Goal: Task Accomplishment & Management: Use online tool/utility

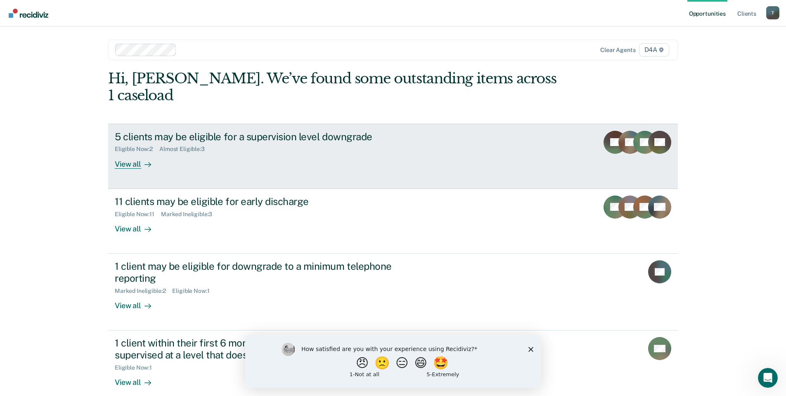
click at [129, 153] on div "View all" at bounding box center [138, 161] width 46 height 16
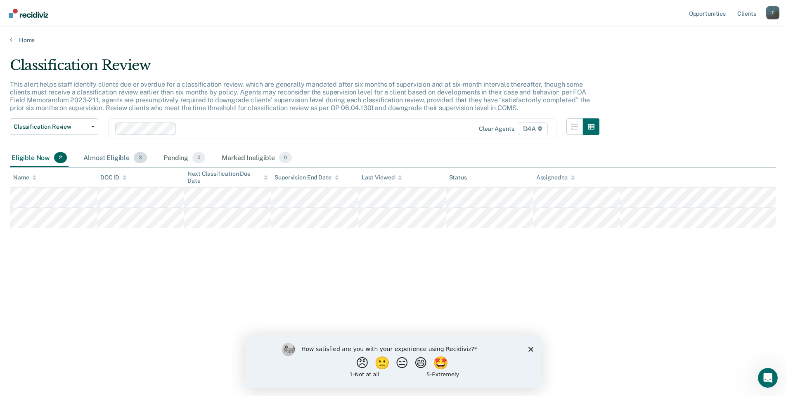
click at [107, 157] on div "Almost Eligible 3" at bounding box center [115, 158] width 67 height 18
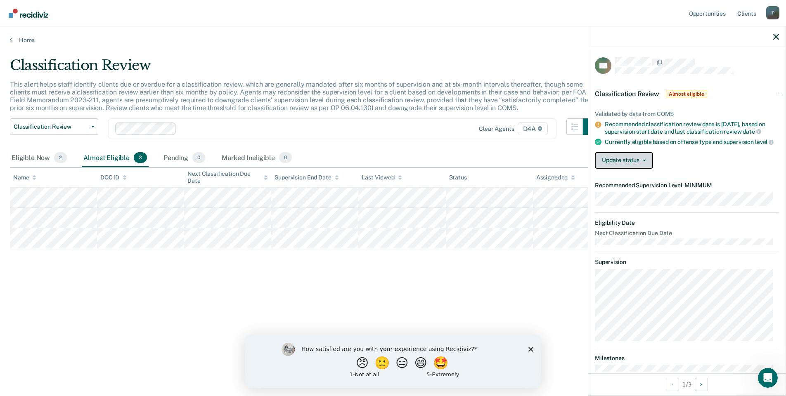
click at [621, 169] on button "Update status" at bounding box center [624, 160] width 58 height 17
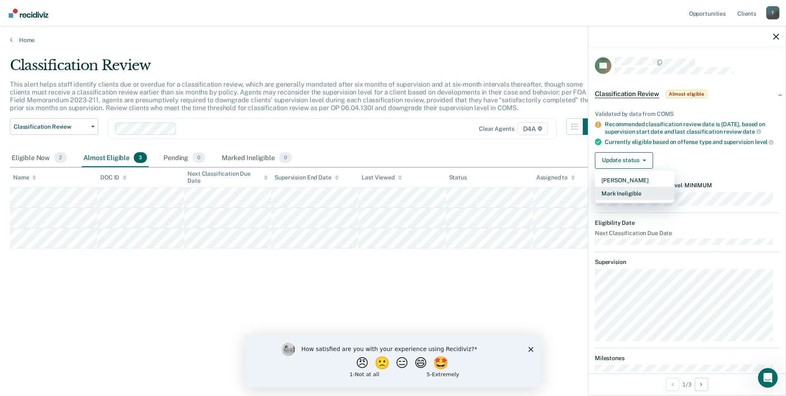
click at [622, 200] on button "Mark Ineligible" at bounding box center [635, 193] width 80 height 13
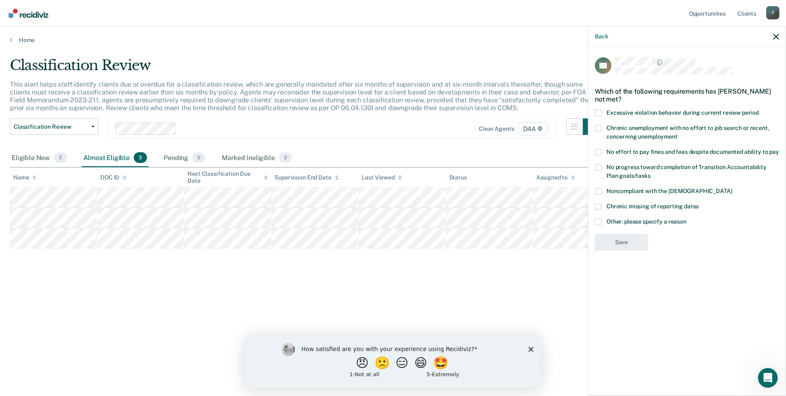
click at [598, 223] on span at bounding box center [598, 222] width 7 height 7
click at [687, 219] on input "Other: please specify a reason" at bounding box center [687, 219] width 0 height 0
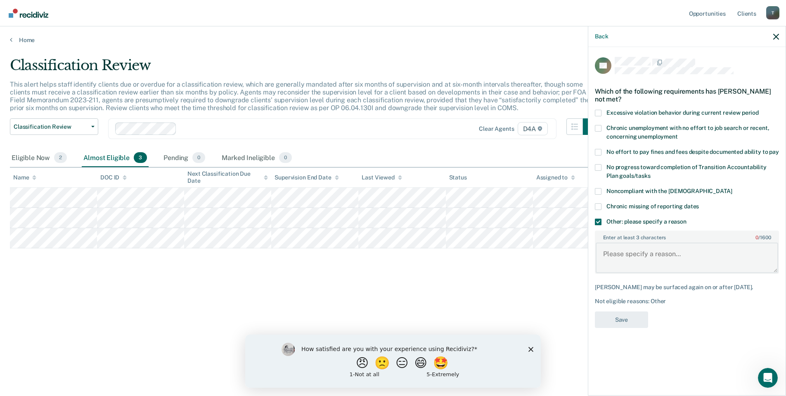
click at [624, 254] on textarea "Enter at least 3 characters 0 / 1600" at bounding box center [687, 258] width 183 height 31
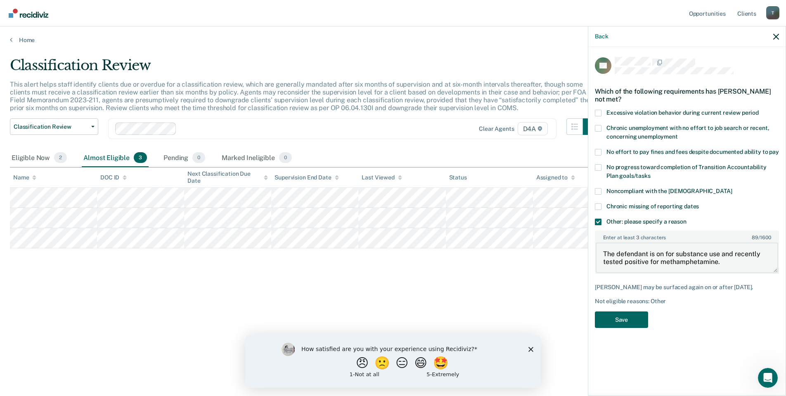
type textarea "The defendant is on for substance use and recently tested positive for methamph…"
click at [623, 316] on button "Save" at bounding box center [621, 320] width 53 height 17
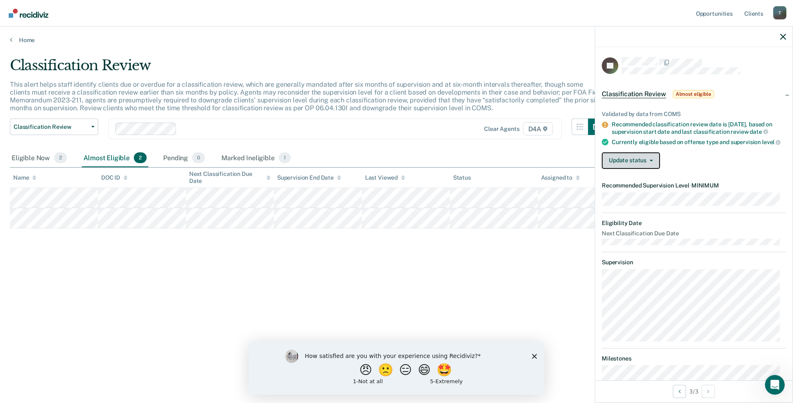
click at [644, 168] on button "Update status" at bounding box center [631, 160] width 58 height 17
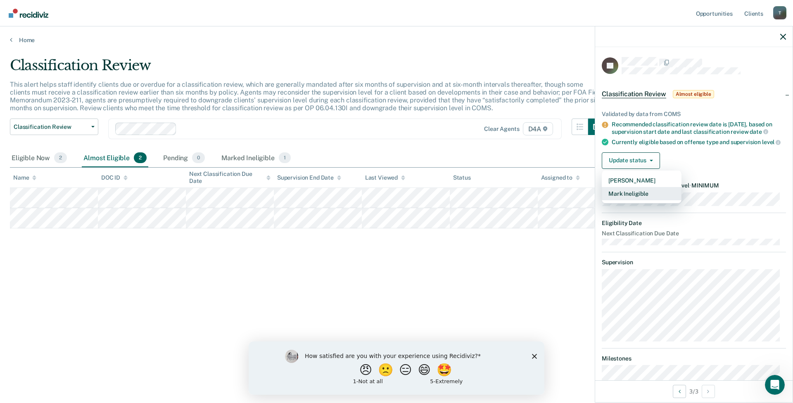
click at [627, 199] on button "Mark Ineligible" at bounding box center [642, 193] width 80 height 13
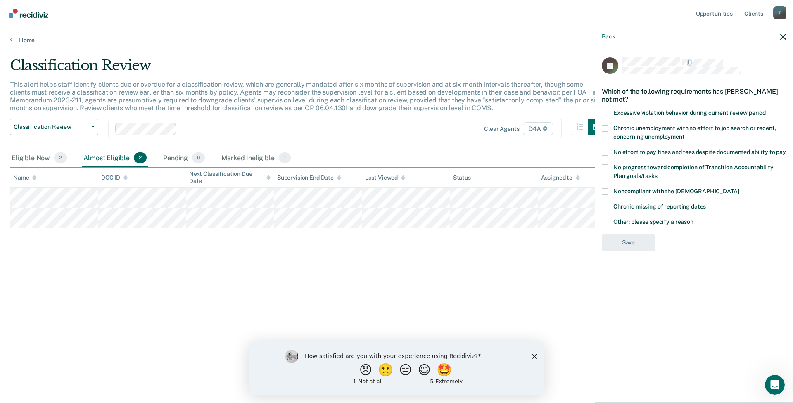
click at [604, 189] on span at bounding box center [605, 191] width 7 height 7
click at [739, 188] on input "Noncompliant with the [DEMOGRAPHIC_DATA]" at bounding box center [739, 188] width 0 height 0
click at [620, 272] on button "Save" at bounding box center [628, 276] width 53 height 17
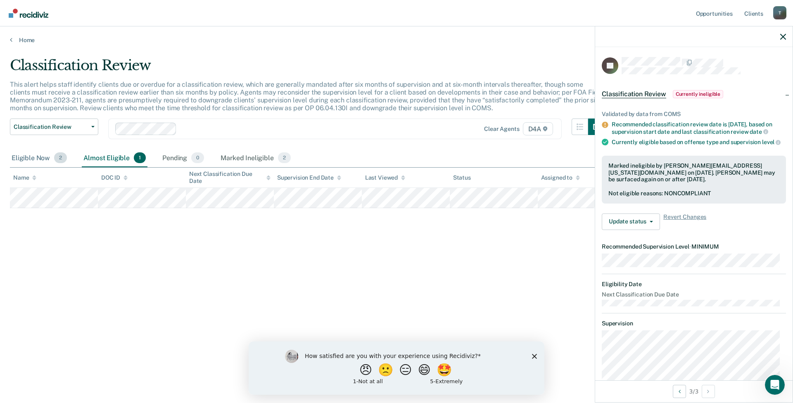
click at [46, 156] on div "Eligible Now 2" at bounding box center [39, 158] width 59 height 18
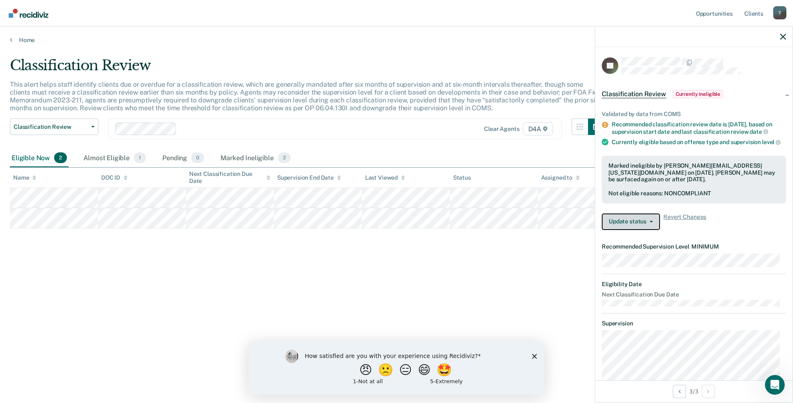
click at [650, 223] on icon "button" at bounding box center [651, 222] width 3 height 2
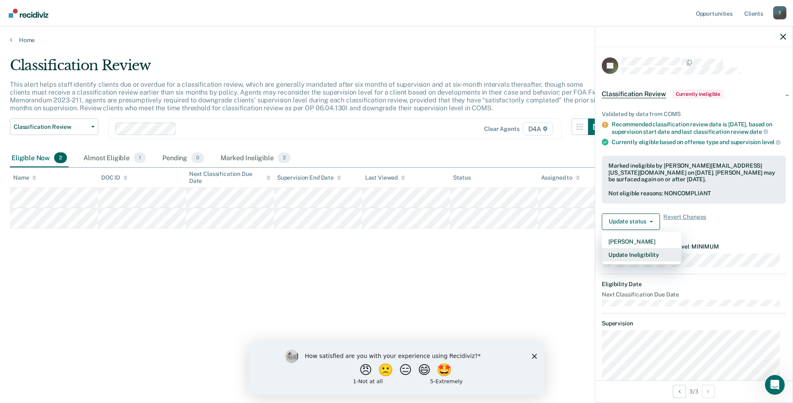
click at [634, 260] on button "Update Ineligibility" at bounding box center [642, 254] width 80 height 13
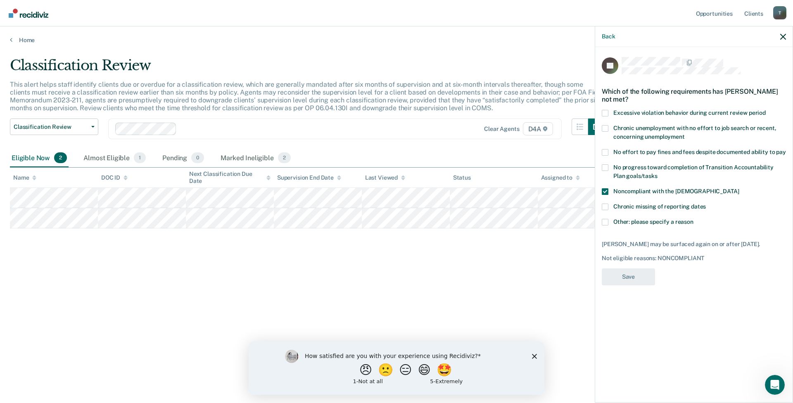
click at [604, 189] on span at bounding box center [605, 191] width 7 height 7
click at [739, 188] on input "Noncompliant with the [DEMOGRAPHIC_DATA]" at bounding box center [739, 188] width 0 height 0
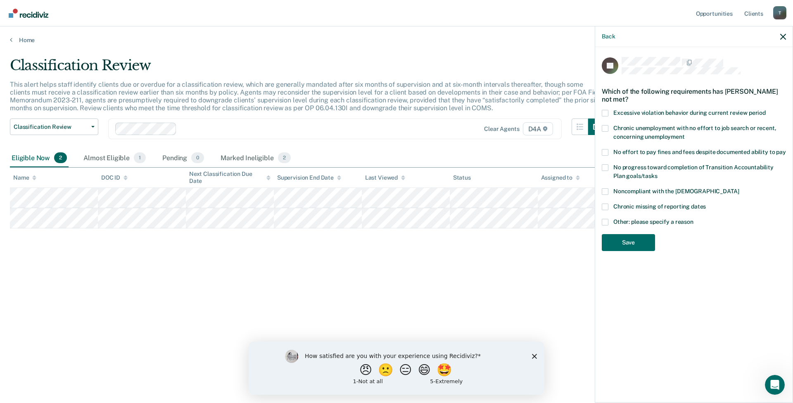
click at [606, 222] on span at bounding box center [605, 222] width 7 height 7
click at [693, 219] on input "Other: please specify a reason" at bounding box center [693, 219] width 0 height 0
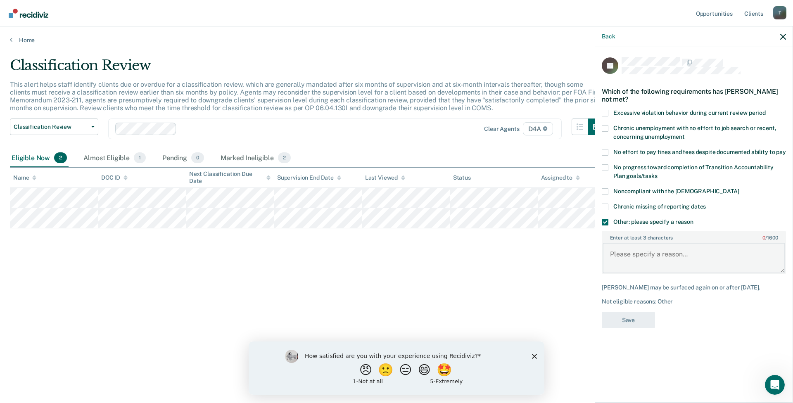
click at [645, 245] on textarea "Enter at least 3 characters 0 / 1600" at bounding box center [693, 258] width 183 height 31
click at [606, 188] on span at bounding box center [605, 191] width 7 height 7
click at [739, 188] on input "Noncompliant with the [DEMOGRAPHIC_DATA]" at bounding box center [739, 188] width 0 height 0
click at [607, 222] on span at bounding box center [605, 222] width 7 height 7
click at [693, 219] on input "Other: please specify a reason" at bounding box center [693, 219] width 0 height 0
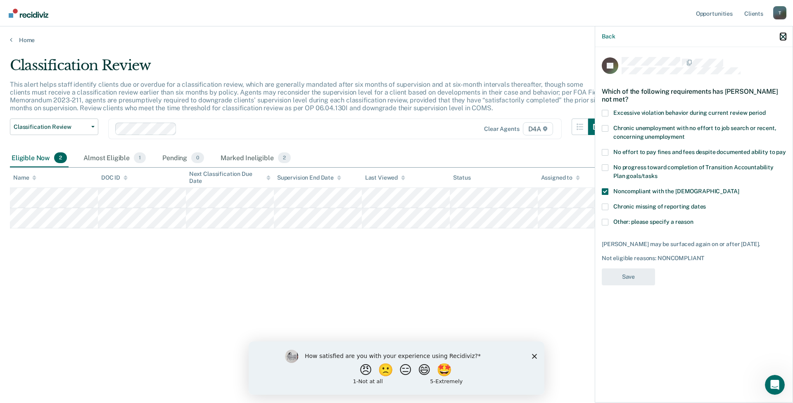
click at [784, 38] on icon "button" at bounding box center [783, 37] width 6 height 6
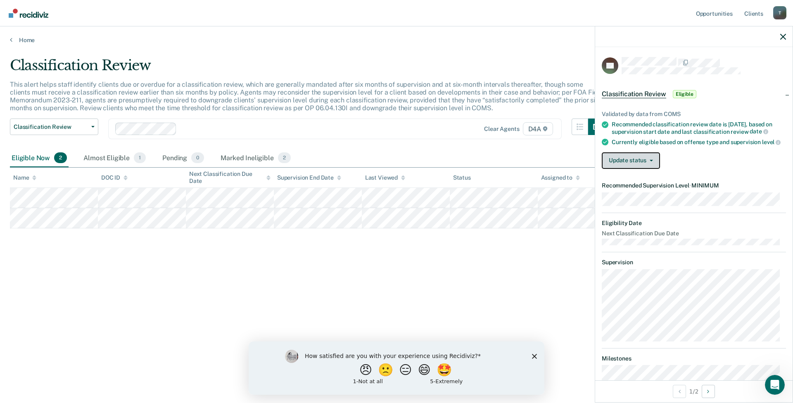
click at [639, 167] on button "Update status" at bounding box center [631, 160] width 58 height 17
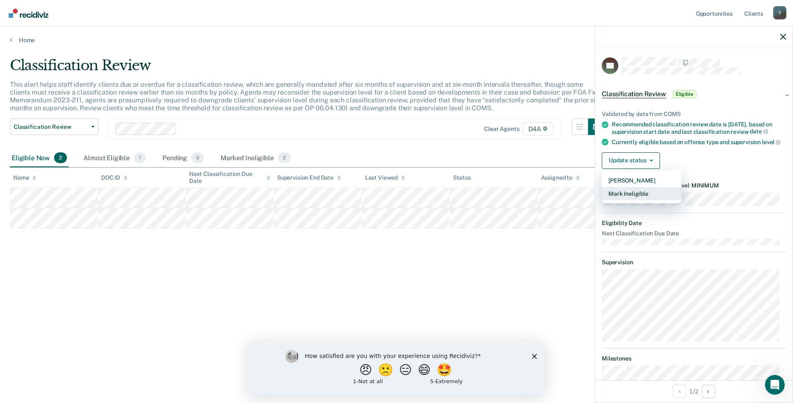
click at [626, 199] on button "Mark Ineligible" at bounding box center [642, 193] width 80 height 13
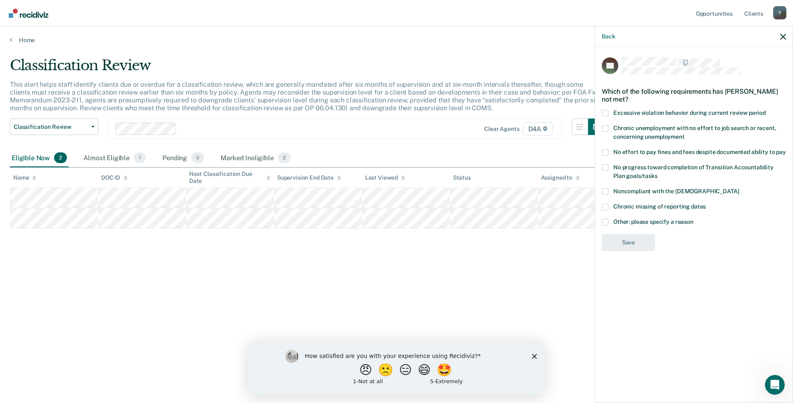
click at [607, 220] on span at bounding box center [605, 222] width 7 height 7
click at [693, 219] on input "Other: please specify a reason" at bounding box center [693, 219] width 0 height 0
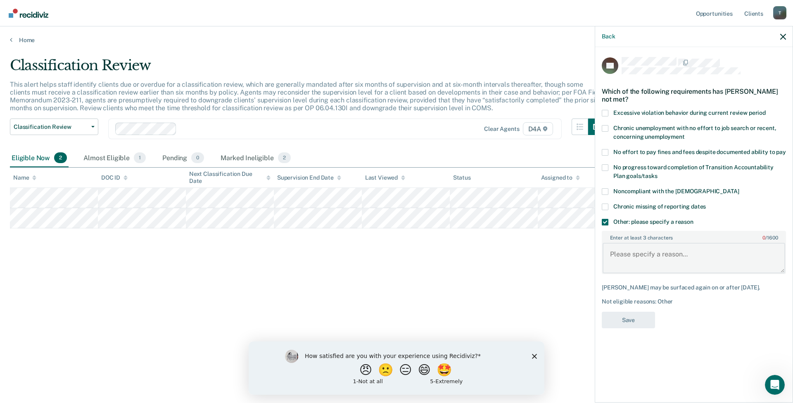
click at [631, 263] on textarea "Enter at least 3 characters 0 / 1600" at bounding box center [693, 258] width 183 height 31
type textarea "P continues to struggle with substance use."
click at [633, 314] on button "Save" at bounding box center [628, 320] width 53 height 17
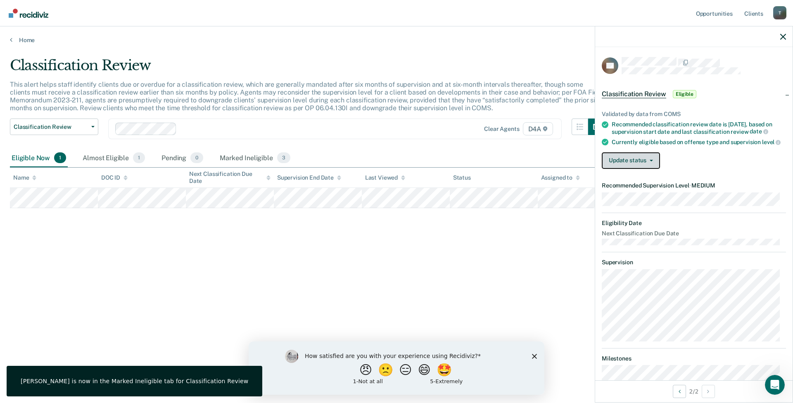
click at [625, 165] on button "Update status" at bounding box center [631, 160] width 58 height 17
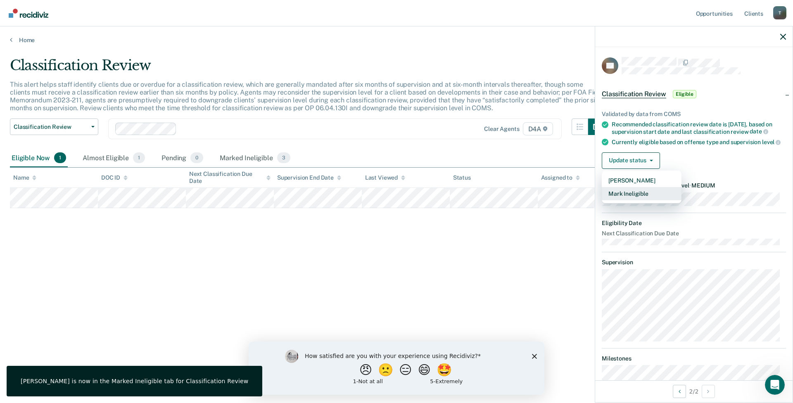
click at [626, 200] on button "Mark Ineligible" at bounding box center [642, 193] width 80 height 13
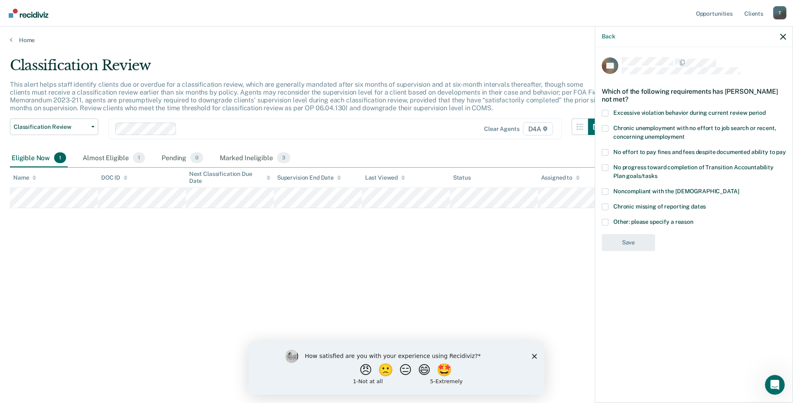
click at [609, 190] on label "Noncompliant with the [DEMOGRAPHIC_DATA]" at bounding box center [694, 192] width 184 height 9
click at [739, 188] on input "Noncompliant with the [DEMOGRAPHIC_DATA]" at bounding box center [739, 188] width 0 height 0
click at [631, 277] on button "Save" at bounding box center [628, 276] width 53 height 17
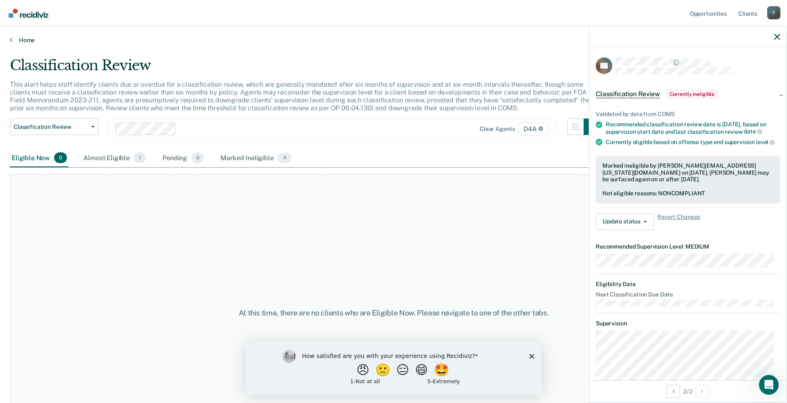
click at [22, 39] on link "Home" at bounding box center [393, 39] width 767 height 7
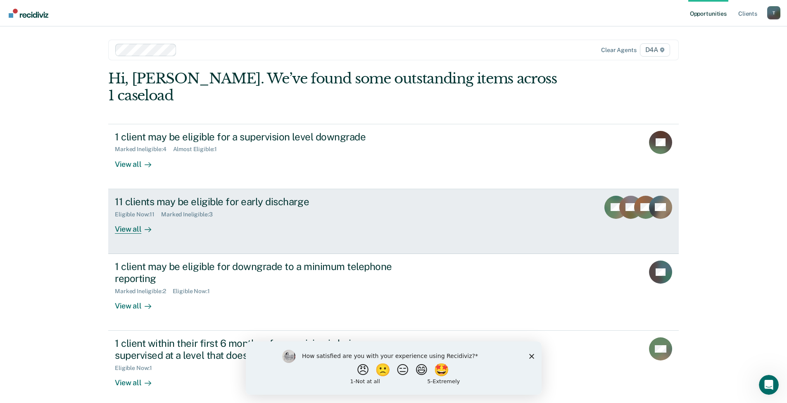
click at [119, 218] on div "View all" at bounding box center [138, 226] width 46 height 16
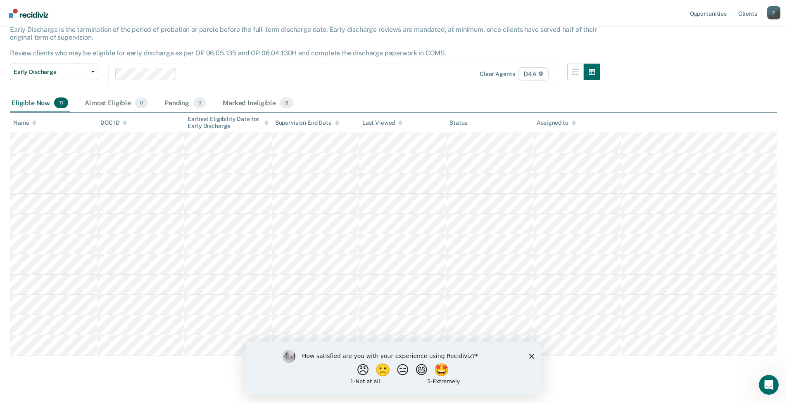
scroll to position [67, 0]
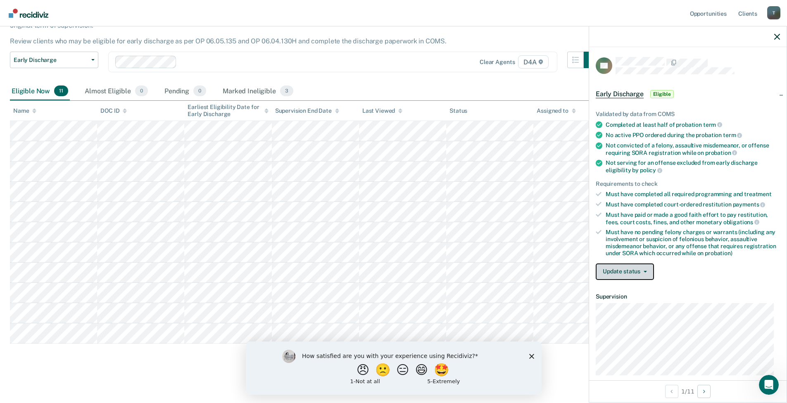
click at [626, 269] on button "Update status" at bounding box center [624, 271] width 58 height 17
click at [619, 304] on button "Mark Ineligible" at bounding box center [635, 304] width 80 height 13
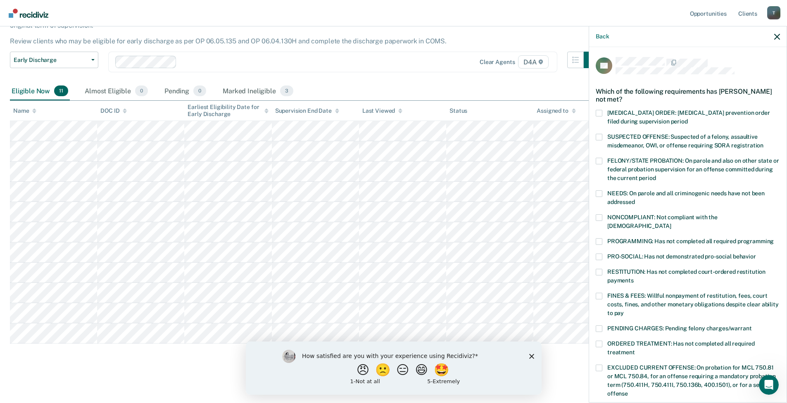
click at [597, 293] on span at bounding box center [598, 296] width 7 height 7
click at [624, 310] on input "FINES & FEES: Willful nonpayment of restitution, fees, court costs, fines, and …" at bounding box center [624, 310] width 0 height 0
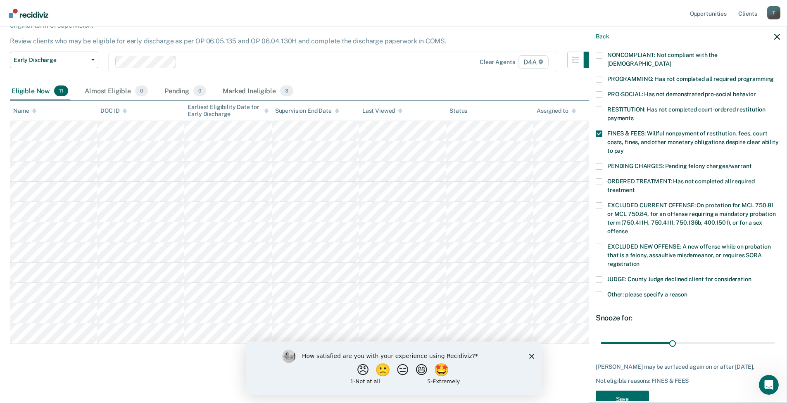
scroll to position [181, 0]
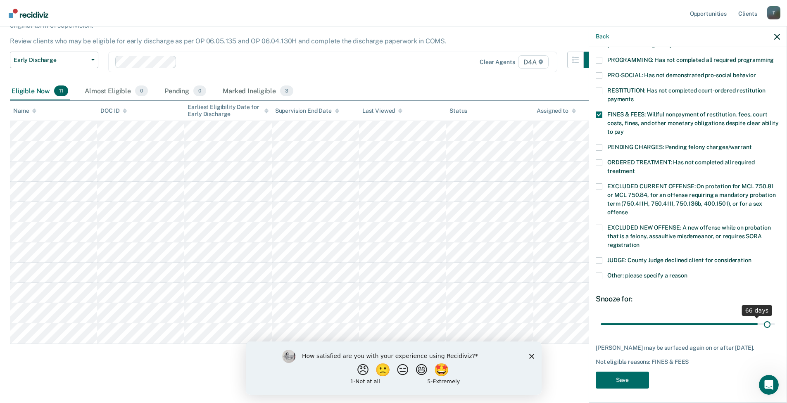
drag, startPoint x: 670, startPoint y: 316, endPoint x: 761, endPoint y: 315, distance: 90.8
type input "70"
click at [761, 317] on input "range" at bounding box center [687, 324] width 174 height 14
click at [626, 383] on button "Save" at bounding box center [621, 380] width 53 height 17
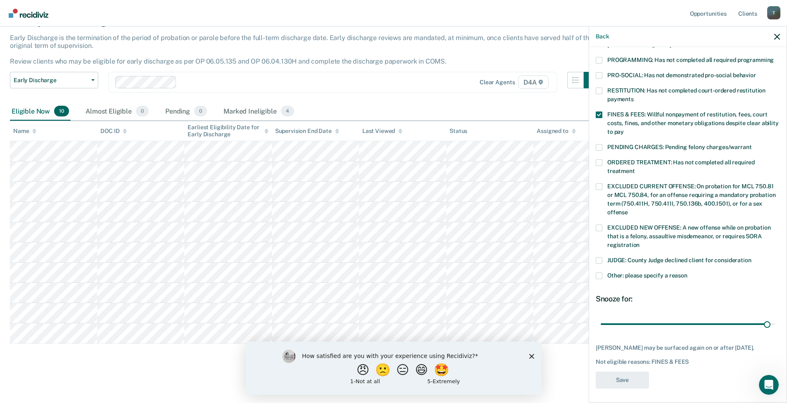
scroll to position [150, 0]
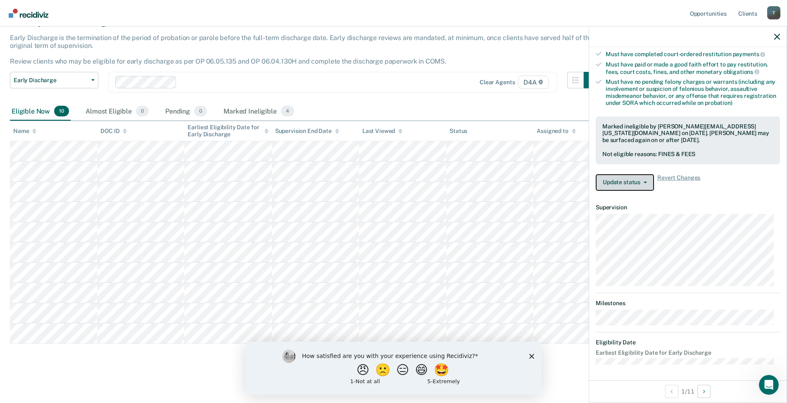
click at [623, 183] on button "Update status" at bounding box center [624, 182] width 58 height 17
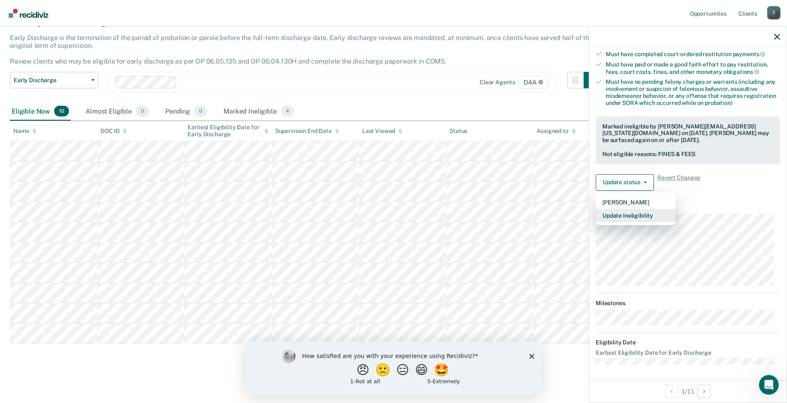
click at [624, 214] on button "Update Ineligibility" at bounding box center [635, 215] width 80 height 13
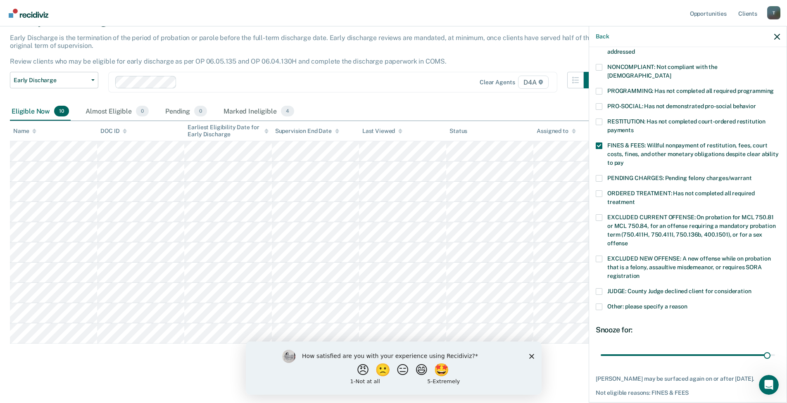
click at [519, 362] on div "How satisfied are you with your experience using Recidiviz? 😠 🙁 😑 😄 🤩 1 - Not a…" at bounding box center [393, 367] width 296 height 53
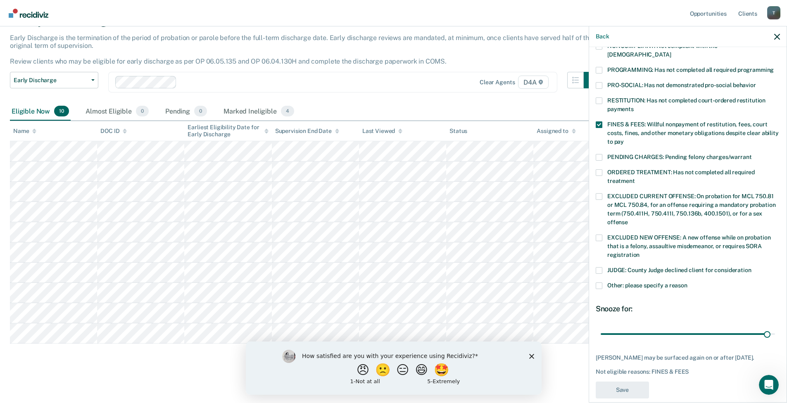
scroll to position [181, 0]
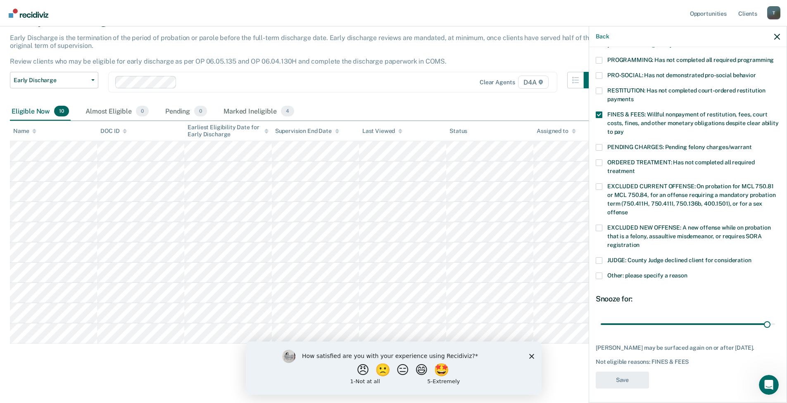
click at [775, 38] on icon "button" at bounding box center [777, 37] width 6 height 6
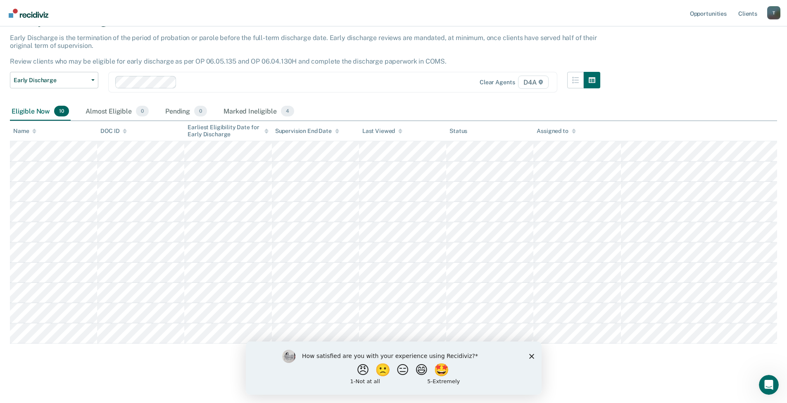
scroll to position [150, 0]
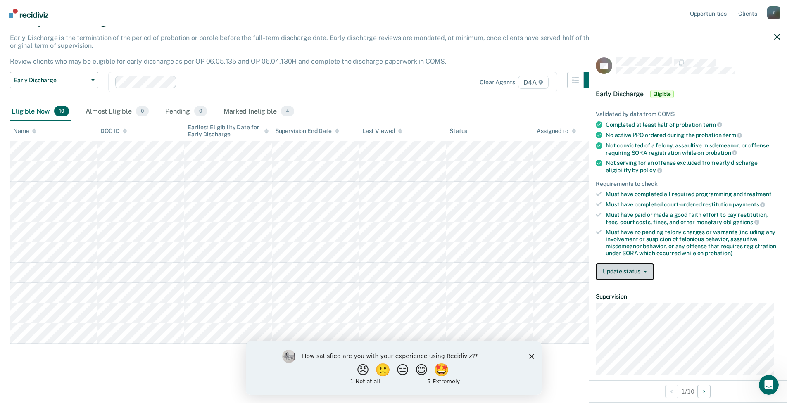
click at [631, 272] on button "Update status" at bounding box center [624, 271] width 58 height 17
click at [610, 303] on button "Mark Ineligible" at bounding box center [635, 304] width 80 height 13
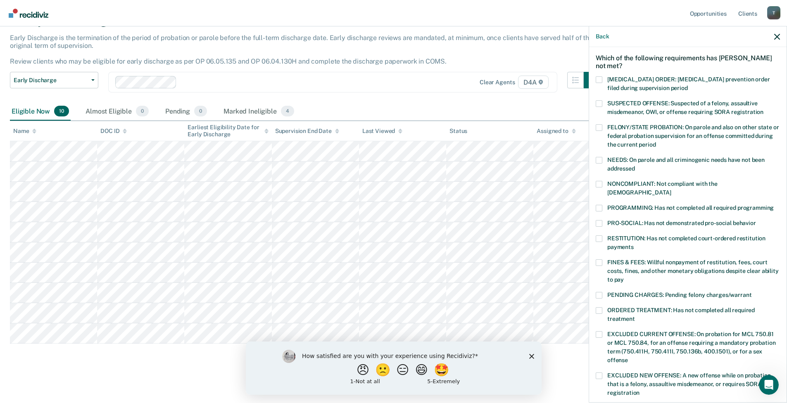
scroll to position [165, 0]
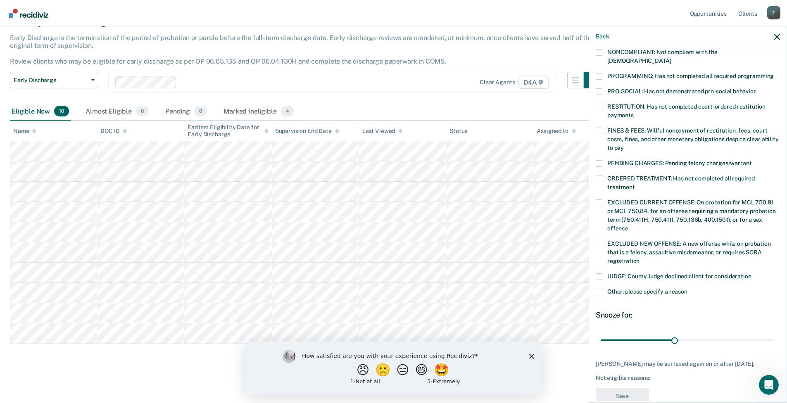
click at [598, 289] on span at bounding box center [598, 292] width 7 height 7
click at [687, 289] on input "Other: please specify a reason" at bounding box center [687, 289] width 0 height 0
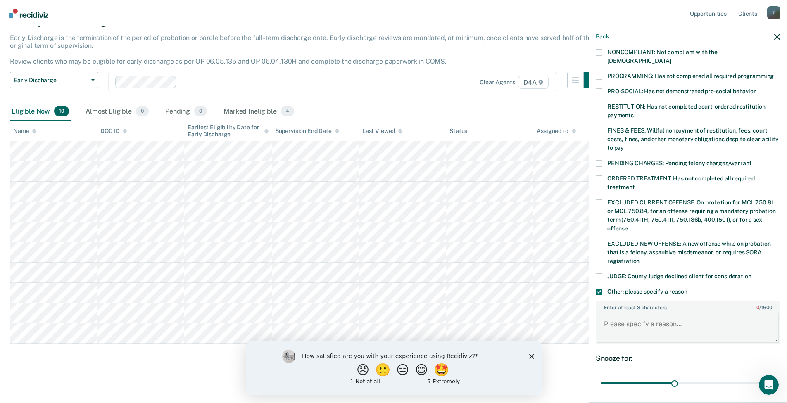
click at [639, 324] on textarea "Enter at least 3 characters 0 / 1600" at bounding box center [687, 328] width 183 height 31
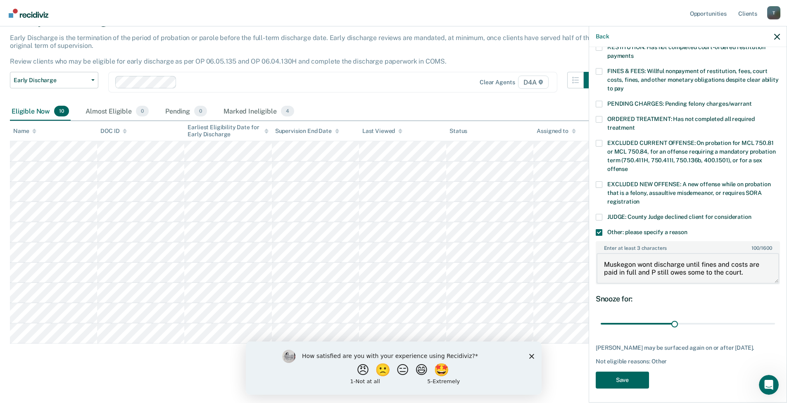
type textarea "Muskegon wont discharge until fines and costs are paid in full and P still owes…"
click at [626, 375] on button "Save" at bounding box center [621, 380] width 53 height 17
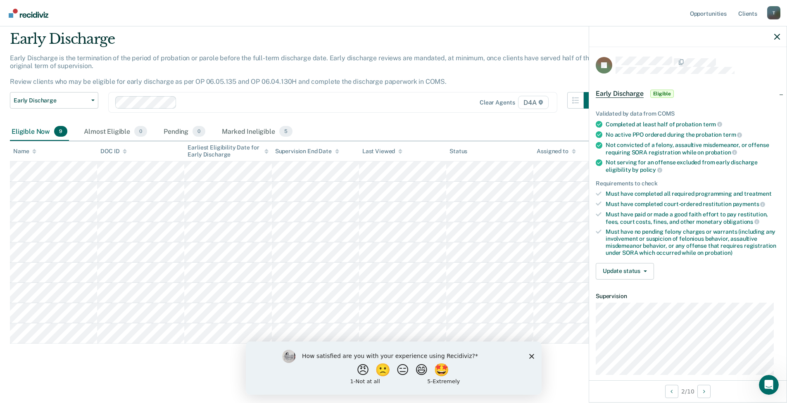
scroll to position [0, 0]
click at [624, 279] on div "Validated by data from COMS Completed at least half of probation term No active…" at bounding box center [687, 191] width 197 height 189
click at [626, 272] on button "Update status" at bounding box center [624, 271] width 58 height 17
click at [617, 303] on button "Mark Ineligible" at bounding box center [635, 304] width 80 height 13
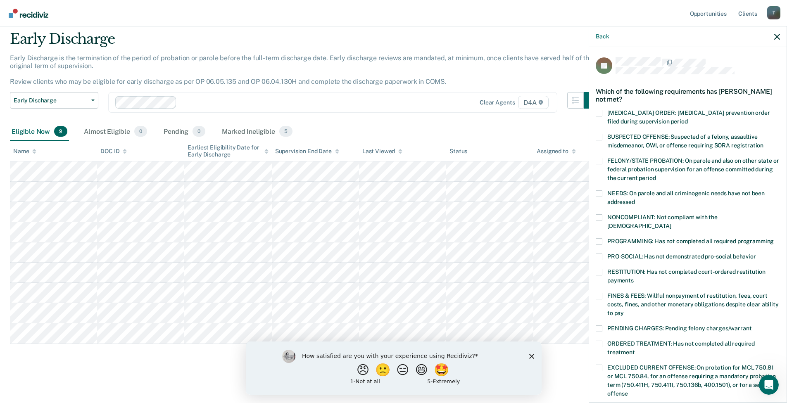
click at [598, 214] on span at bounding box center [598, 217] width 7 height 7
click at [671, 223] on input "NONCOMPLIANT: Not compliant with the [DEMOGRAPHIC_DATA]" at bounding box center [671, 223] width 0 height 0
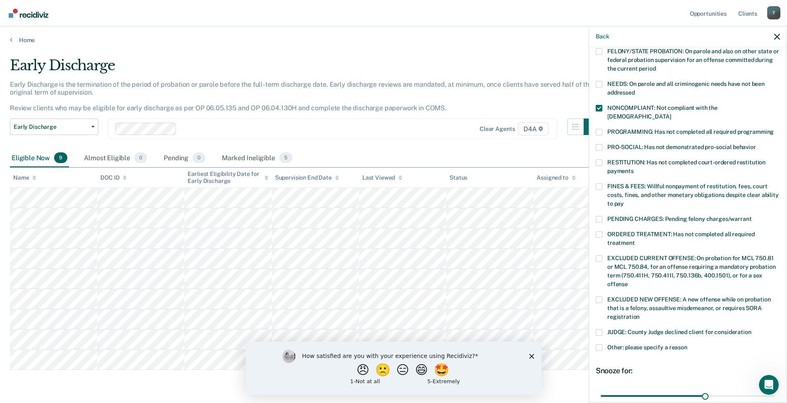
scroll to position [124, 0]
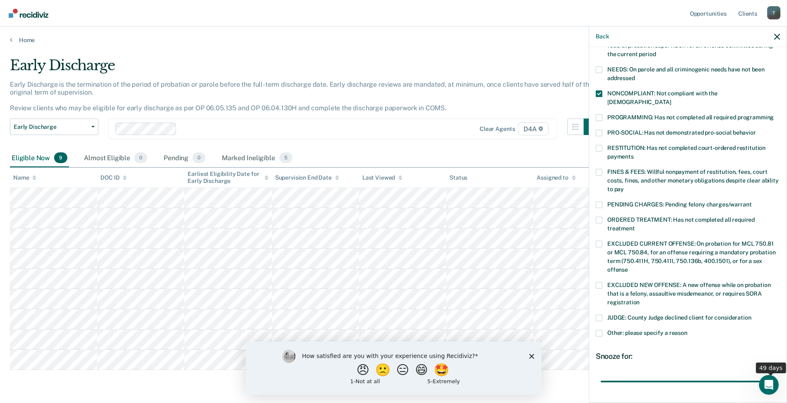
drag, startPoint x: 704, startPoint y: 371, endPoint x: 792, endPoint y: 360, distance: 89.4
type input "49"
click at [775, 374] on input "range" at bounding box center [687, 381] width 174 height 14
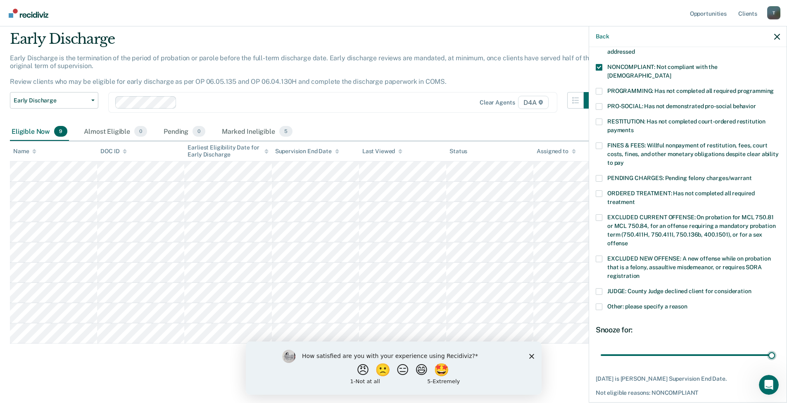
scroll to position [174, 0]
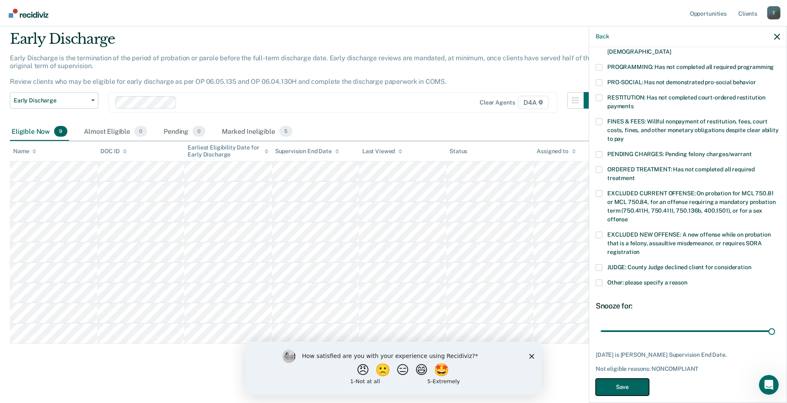
click at [619, 379] on button "Save" at bounding box center [621, 387] width 53 height 17
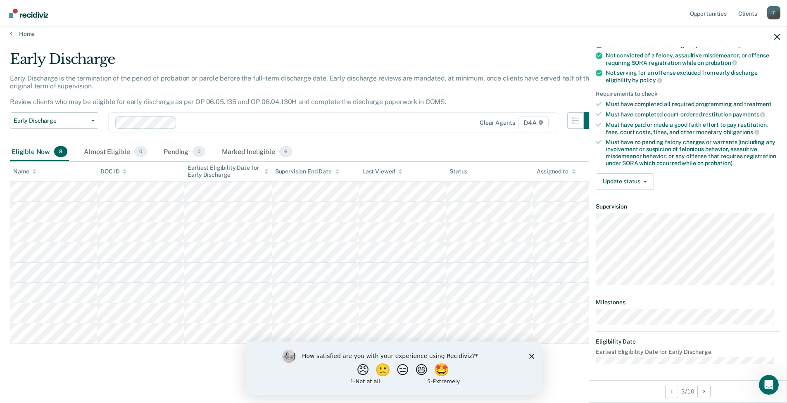
scroll to position [89, 0]
click at [643, 184] on button "Update status" at bounding box center [624, 182] width 58 height 17
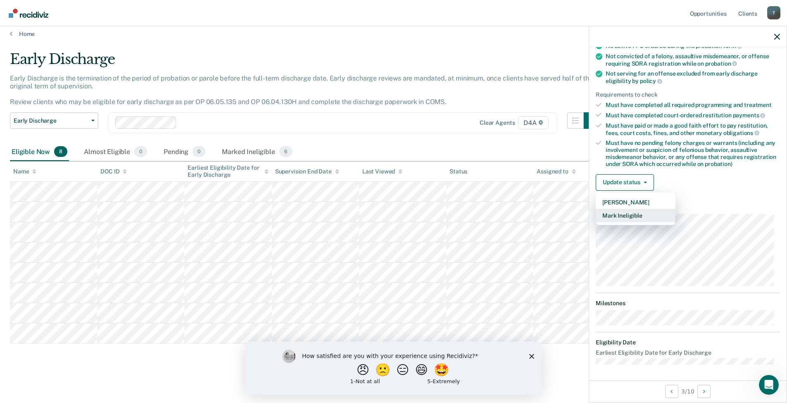
click at [624, 217] on button "Mark Ineligible" at bounding box center [635, 215] width 80 height 13
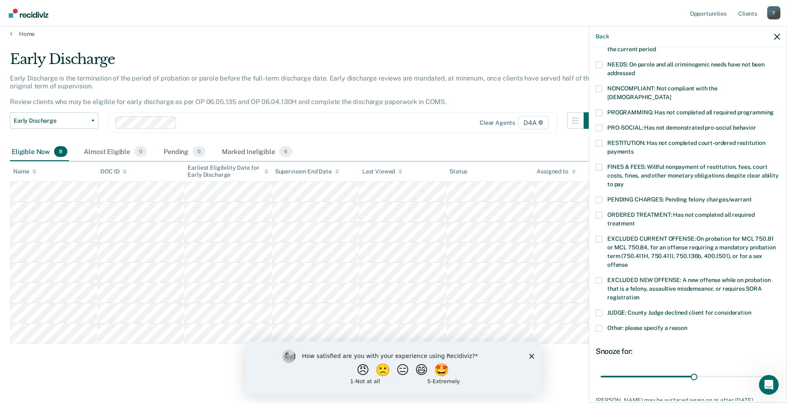
scroll to position [172, 0]
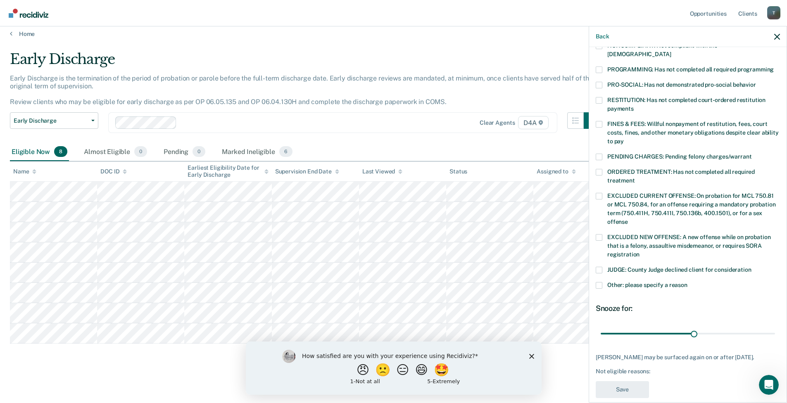
click at [598, 282] on label "Other: please specify a reason" at bounding box center [687, 286] width 184 height 9
click at [687, 282] on input "Other: please specify a reason" at bounding box center [687, 282] width 0 height 0
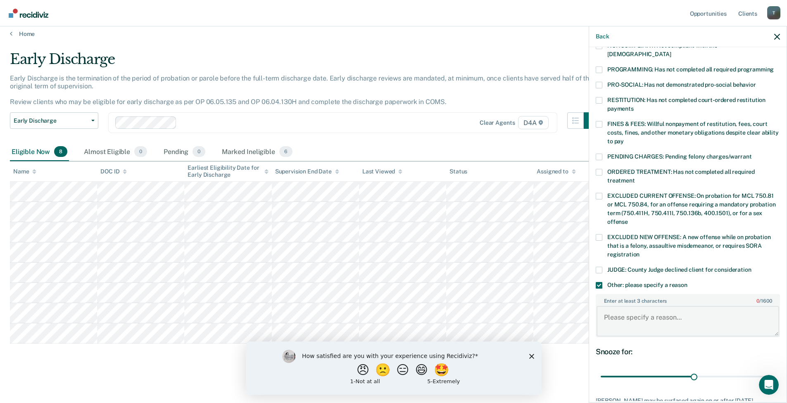
click at [625, 320] on textarea "Enter at least 3 characters 0 / 1600" at bounding box center [687, 321] width 183 height 31
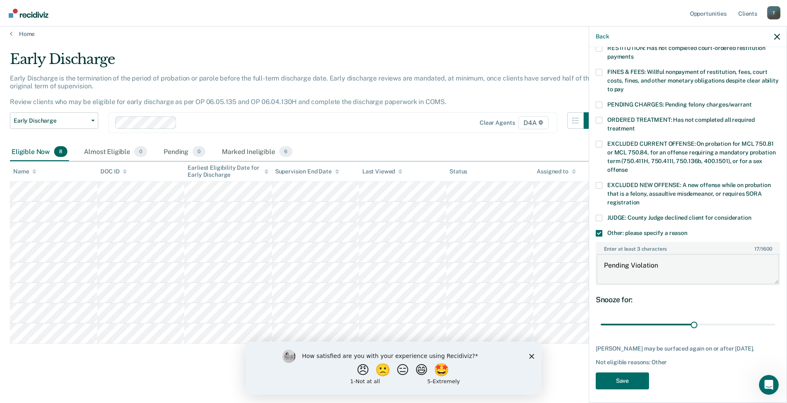
scroll to position [225, 0]
type textarea "Pending Violation"
click at [620, 377] on button "Save" at bounding box center [621, 380] width 53 height 17
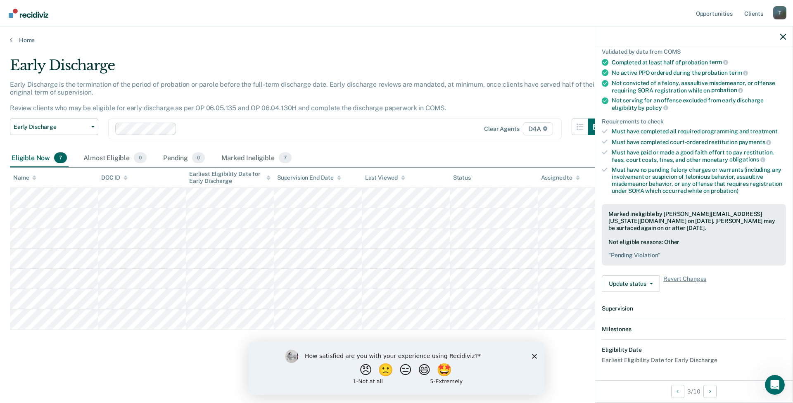
scroll to position [164, 0]
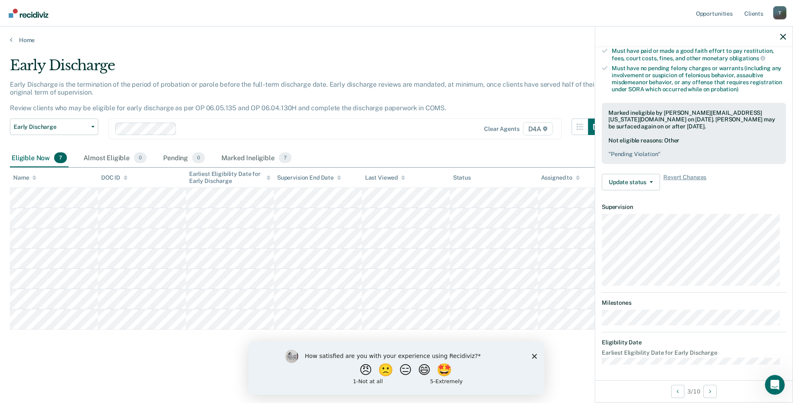
click at [488, 141] on div "Early Discharge Classification Review Early Discharge Minimum Telephone Reporti…" at bounding box center [307, 134] width 595 height 31
click at [783, 38] on icon "button" at bounding box center [783, 37] width 6 height 6
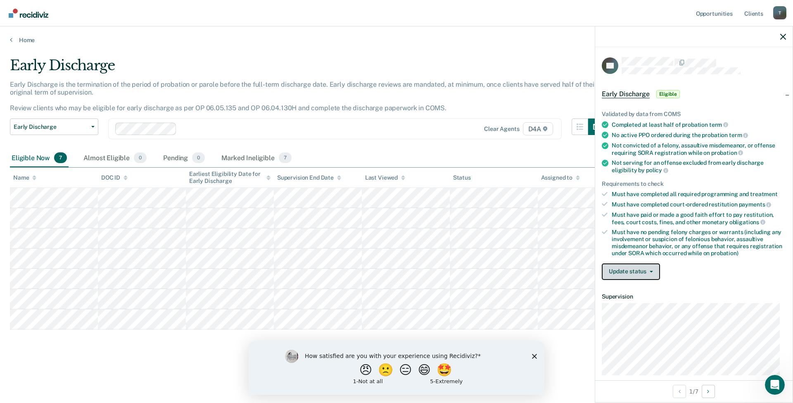
click at [647, 271] on span "button" at bounding box center [649, 272] width 7 height 2
click at [632, 304] on button "Mark Ineligible" at bounding box center [642, 304] width 80 height 13
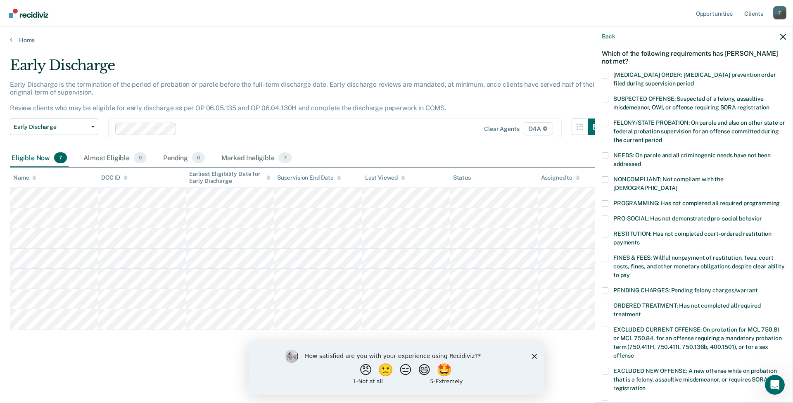
scroll to position [83, 0]
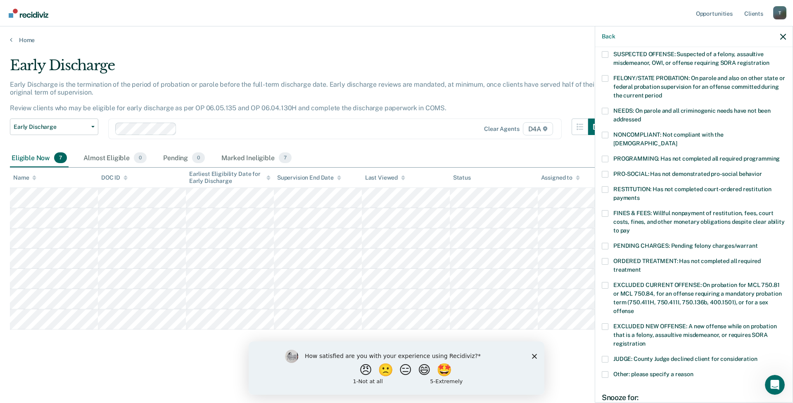
click at [604, 371] on span at bounding box center [605, 374] width 7 height 7
click at [693, 371] on input "Other: please specify a reason" at bounding box center [693, 371] width 0 height 0
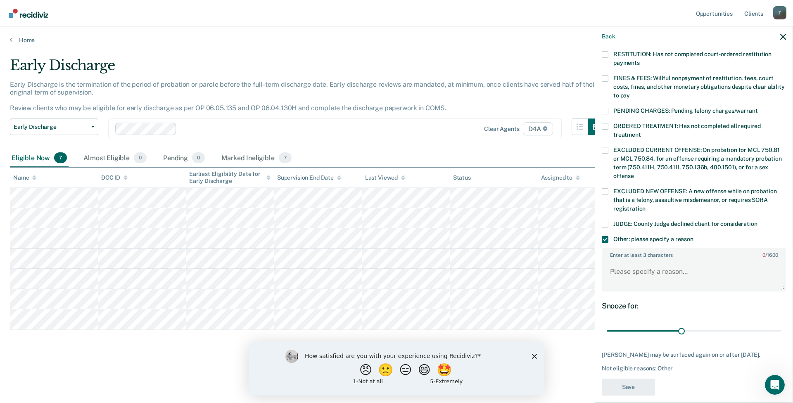
scroll to position [225, 0]
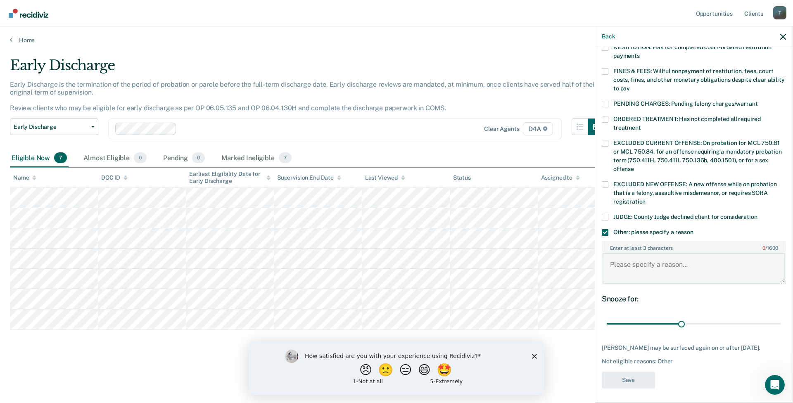
click at [664, 271] on textarea "Enter at least 3 characters 0 / 1600" at bounding box center [693, 268] width 183 height 31
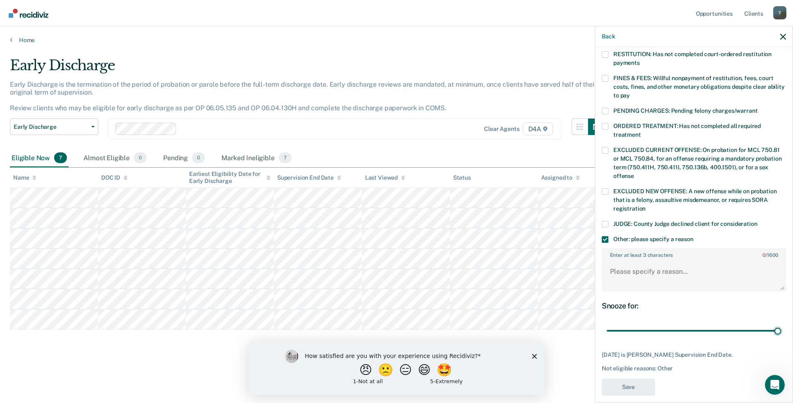
drag, startPoint x: 678, startPoint y: 318, endPoint x: 792, endPoint y: 303, distance: 114.6
type input "69"
click at [781, 324] on input "range" at bounding box center [694, 331] width 174 height 14
click at [642, 264] on textarea "Enter at least 3 characters 0 / 1600" at bounding box center [693, 275] width 183 height 31
type textarea "Pending violation"
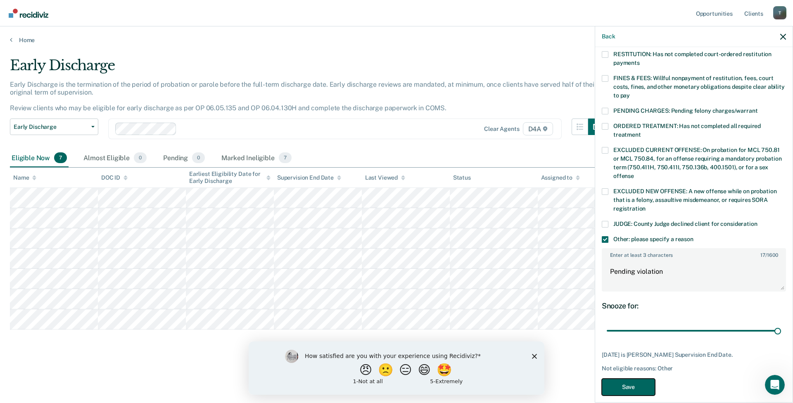
click at [635, 379] on button "Save" at bounding box center [628, 387] width 53 height 17
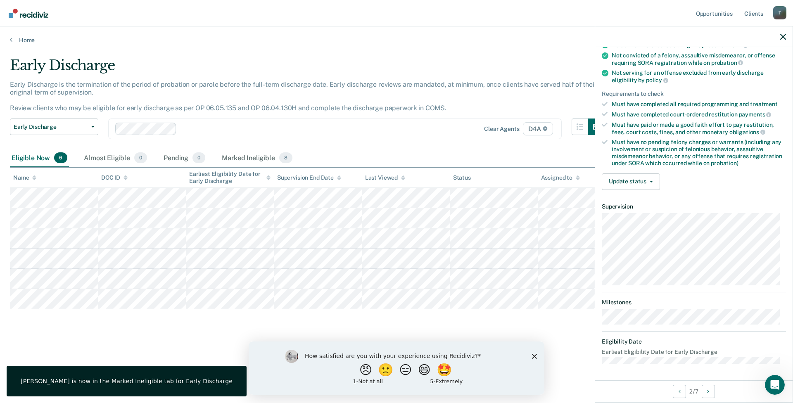
scroll to position [89, 0]
click at [631, 180] on button "Update status" at bounding box center [631, 182] width 58 height 17
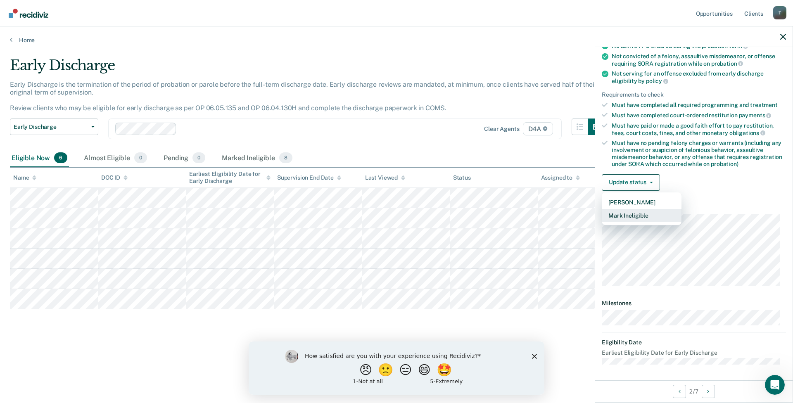
click at [632, 213] on button "Mark Ineligible" at bounding box center [642, 215] width 80 height 13
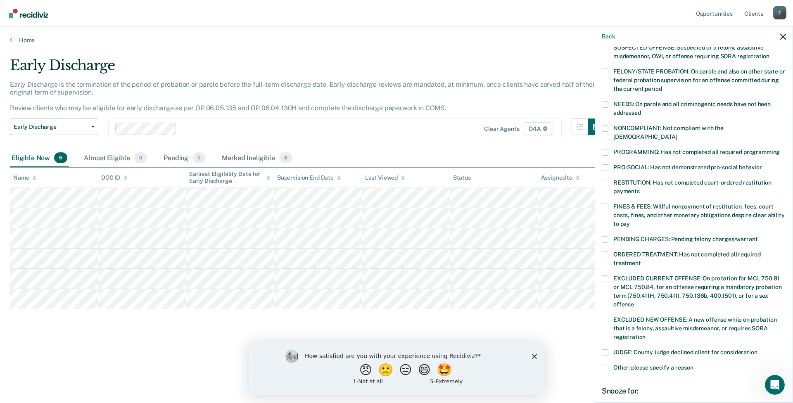
click at [607, 126] on span at bounding box center [605, 128] width 7 height 7
click at [677, 134] on input "NONCOMPLIANT: Not compliant with the [DEMOGRAPHIC_DATA]" at bounding box center [677, 134] width 0 height 0
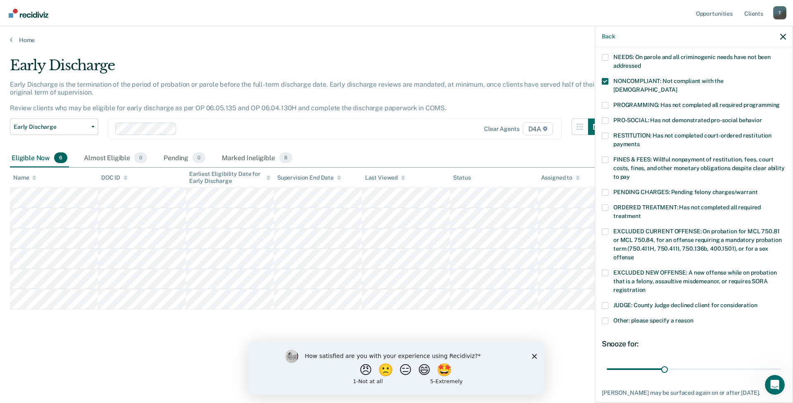
scroll to position [181, 0]
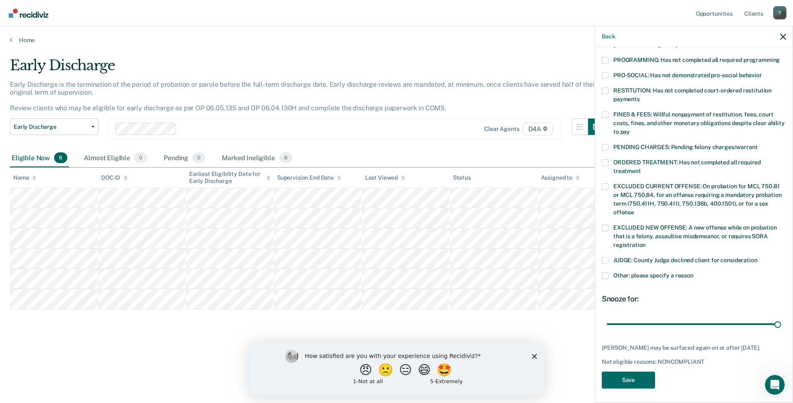
drag, startPoint x: 666, startPoint y: 314, endPoint x: 792, endPoint y: 283, distance: 129.6
type input "90"
click at [781, 317] on input "range" at bounding box center [694, 324] width 174 height 14
click at [631, 373] on button "Save" at bounding box center [628, 380] width 53 height 17
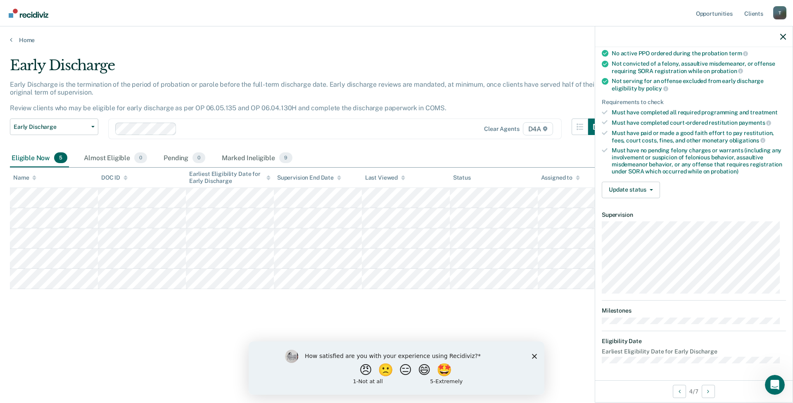
scroll to position [81, 0]
click at [645, 190] on button "Update status" at bounding box center [631, 191] width 58 height 17
click at [628, 223] on button "Mark Ineligible" at bounding box center [642, 223] width 80 height 13
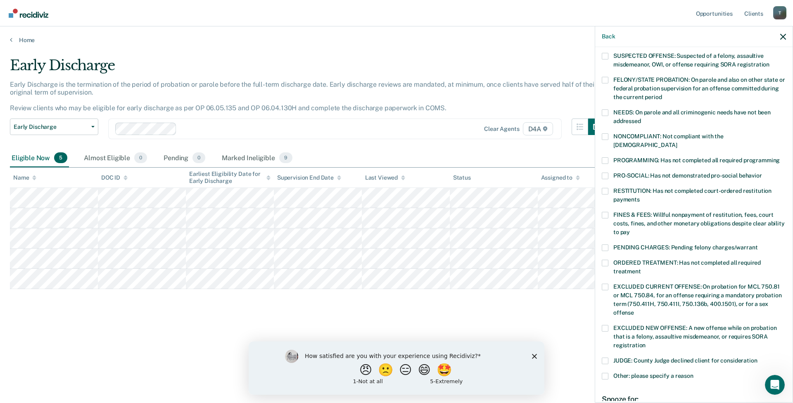
click at [606, 136] on span at bounding box center [605, 136] width 7 height 7
click at [677, 142] on input "NONCOMPLIANT: Not compliant with the [DEMOGRAPHIC_DATA]" at bounding box center [677, 142] width 0 height 0
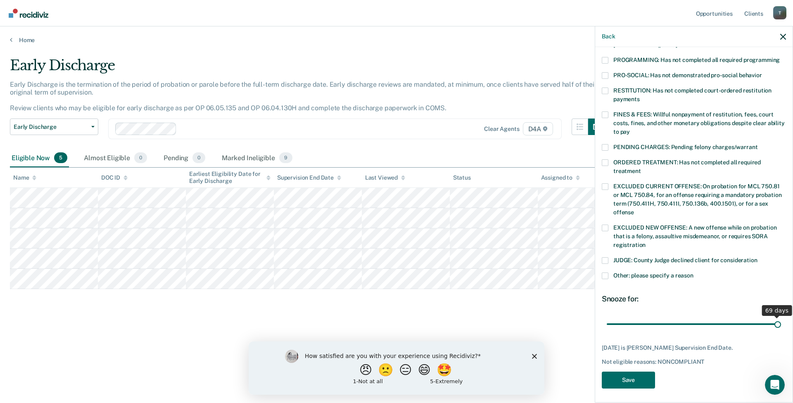
scroll to position [174, 0]
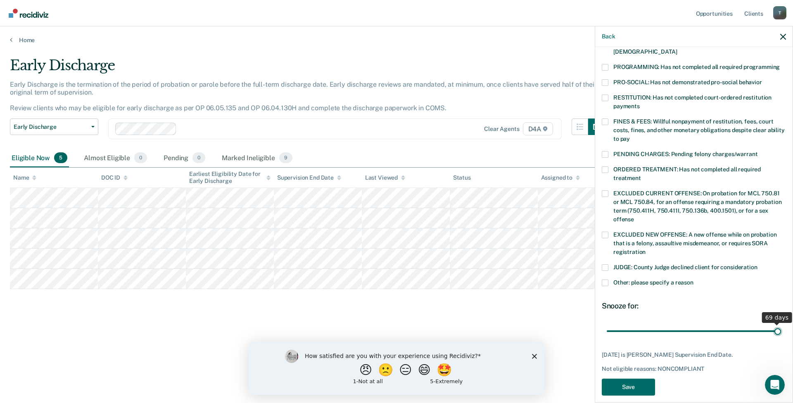
drag, startPoint x: 680, startPoint y: 312, endPoint x: 792, endPoint y: 302, distance: 113.2
type input "69"
click at [781, 324] on input "range" at bounding box center [694, 331] width 174 height 14
click at [639, 381] on button "Save" at bounding box center [628, 387] width 53 height 17
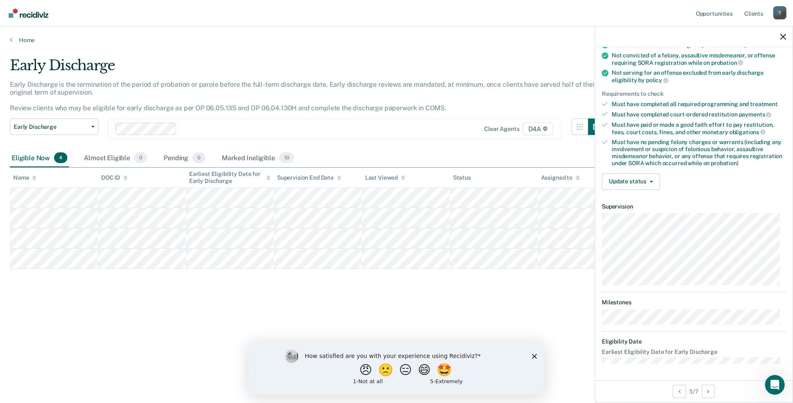
scroll to position [89, 0]
click at [619, 180] on button "Update status" at bounding box center [631, 182] width 58 height 17
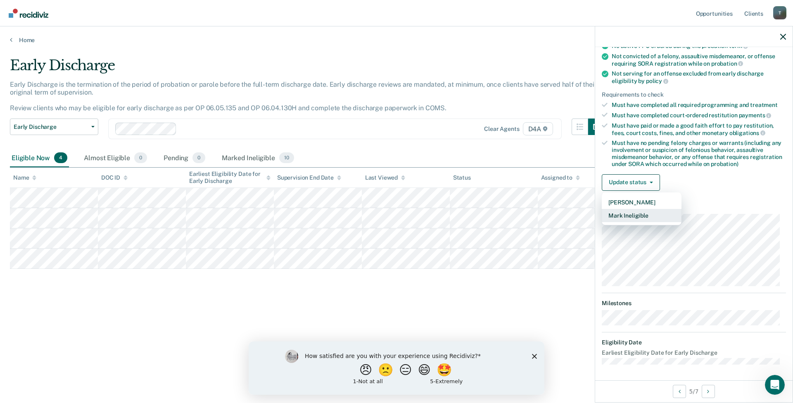
click at [624, 215] on button "Mark Ineligible" at bounding box center [642, 215] width 80 height 13
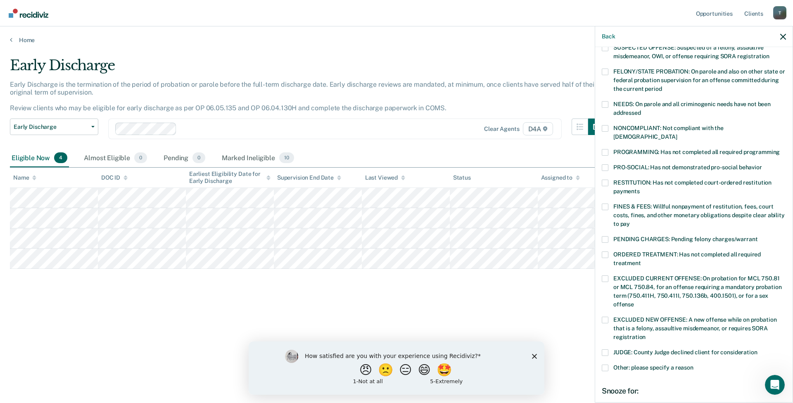
click at [605, 149] on span at bounding box center [605, 152] width 7 height 7
click at [780, 149] on input "PROGRAMMING: Has not completed all required programming" at bounding box center [780, 149] width 0 height 0
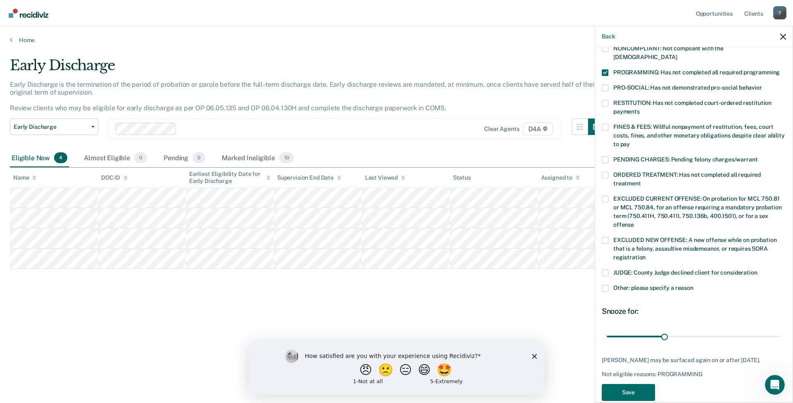
scroll to position [174, 0]
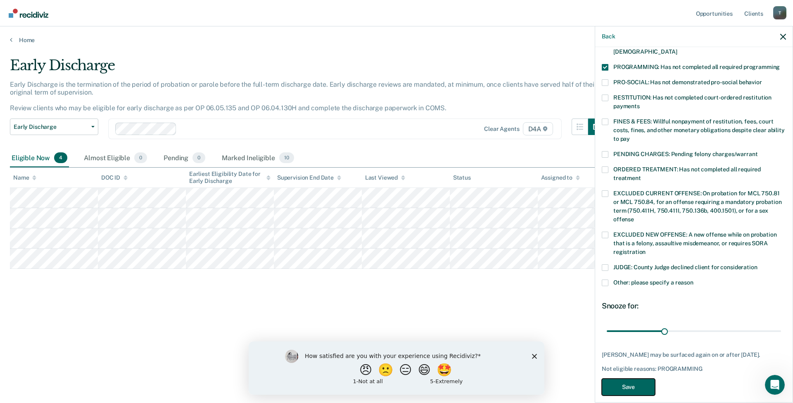
click at [624, 381] on button "Save" at bounding box center [628, 387] width 53 height 17
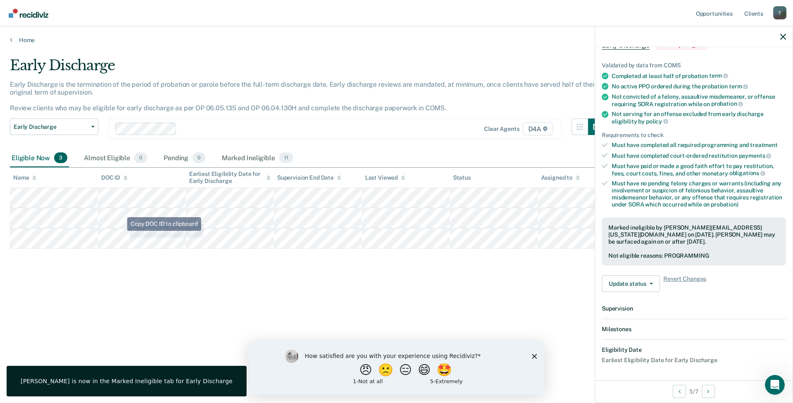
scroll to position [150, 0]
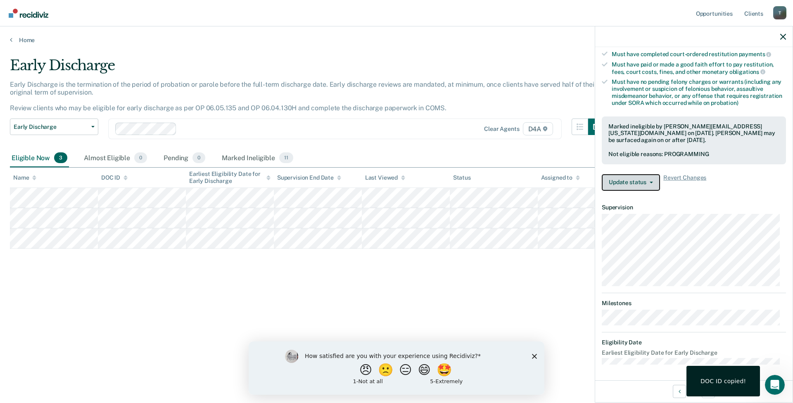
click at [637, 182] on button "Update status" at bounding box center [631, 182] width 58 height 17
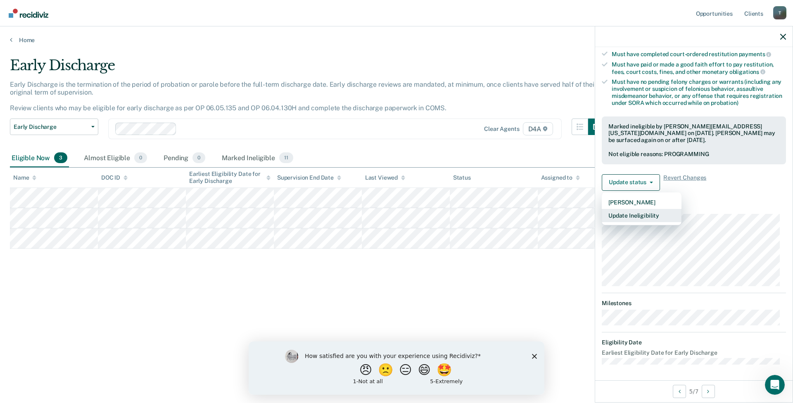
click at [622, 215] on button "Update Ineligibility" at bounding box center [642, 215] width 80 height 13
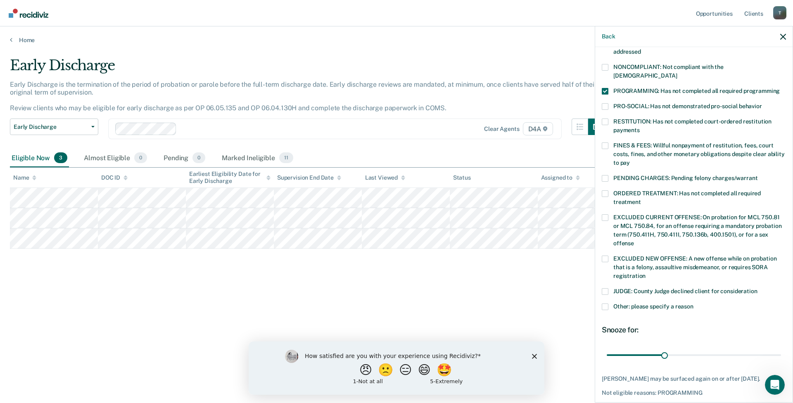
click at [605, 304] on span at bounding box center [605, 307] width 7 height 7
click at [693, 304] on input "Other: please specify a reason" at bounding box center [693, 304] width 0 height 0
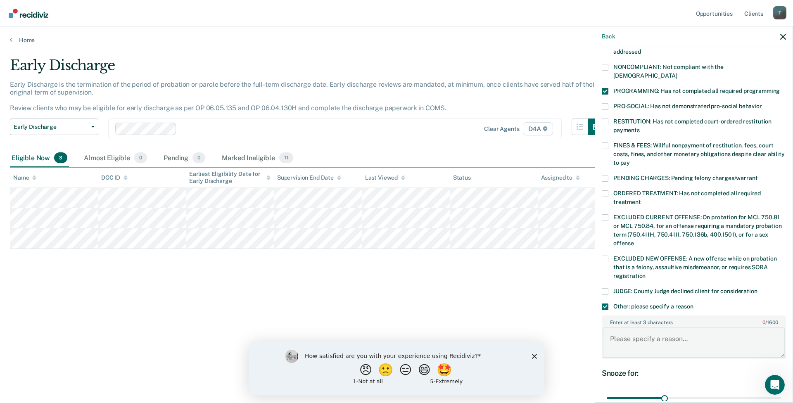
click at [643, 338] on textarea "Enter at least 3 characters 0 / 1600" at bounding box center [693, 342] width 183 height 31
type textarea "Continues to struggle with substance use."
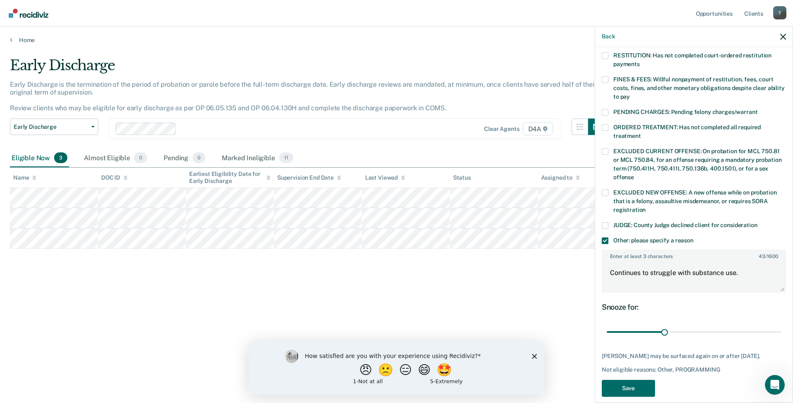
scroll to position [218, 0]
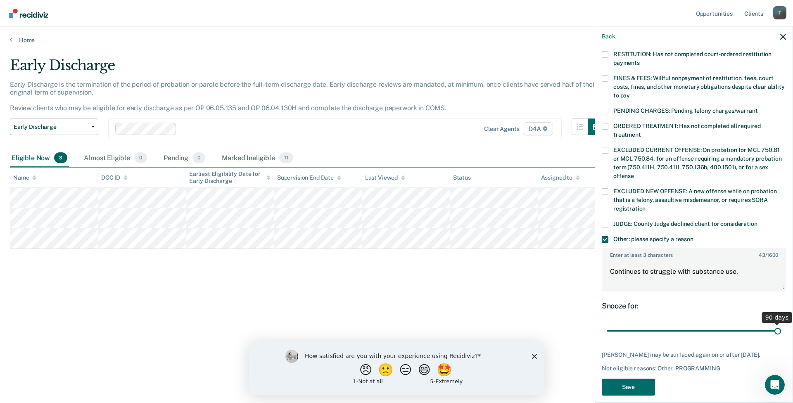
drag, startPoint x: 664, startPoint y: 322, endPoint x: 780, endPoint y: 313, distance: 116.8
type input "90"
click at [780, 324] on input "range" at bounding box center [694, 331] width 174 height 14
click at [642, 384] on button "Save" at bounding box center [628, 387] width 53 height 17
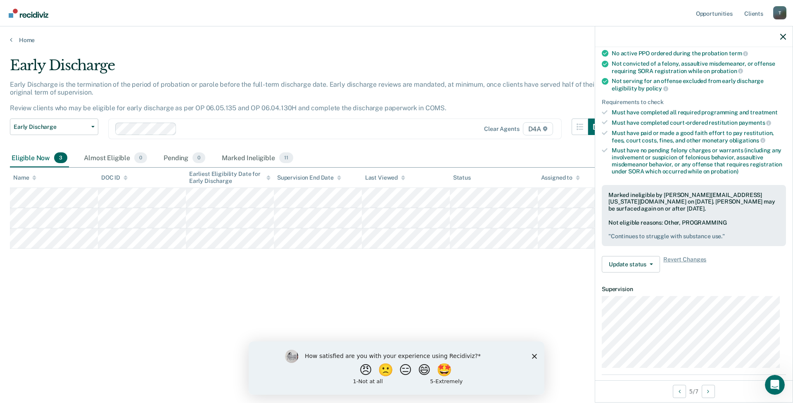
scroll to position [81, 0]
click at [630, 261] on button "Update status" at bounding box center [631, 264] width 58 height 17
click at [630, 295] on button "Update Ineligibility" at bounding box center [642, 297] width 80 height 13
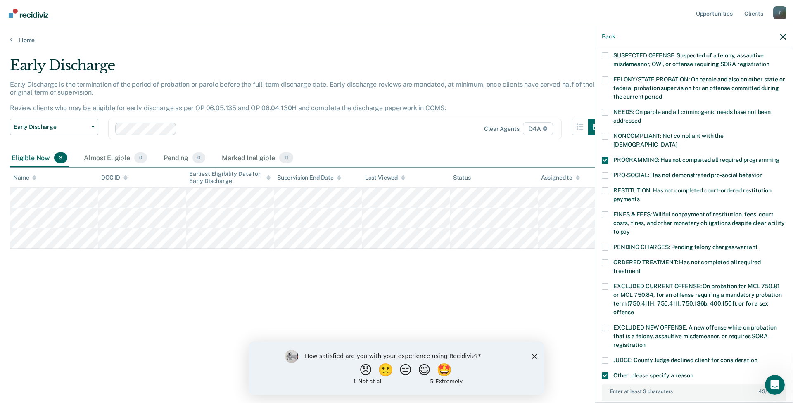
click at [608, 372] on span at bounding box center [605, 375] width 7 height 7
click at [693, 372] on input "Other: please specify a reason" at bounding box center [693, 372] width 0 height 0
click at [607, 259] on span at bounding box center [605, 262] width 7 height 7
click at [641, 268] on input "ORDERED TREATMENT: Has not completed all required treatment" at bounding box center [641, 268] width 0 height 0
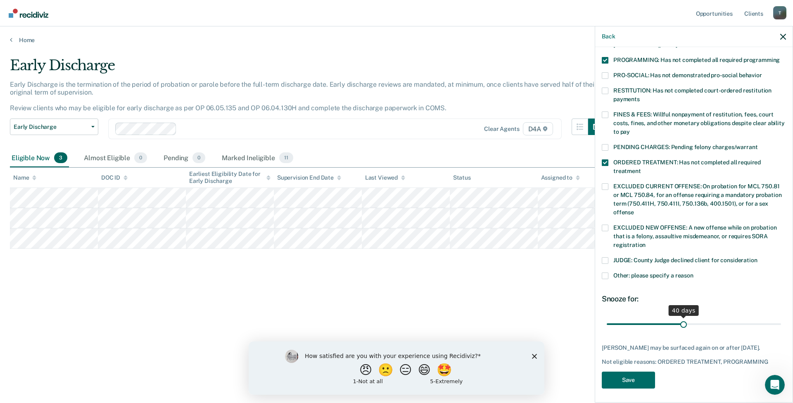
scroll to position [174, 0]
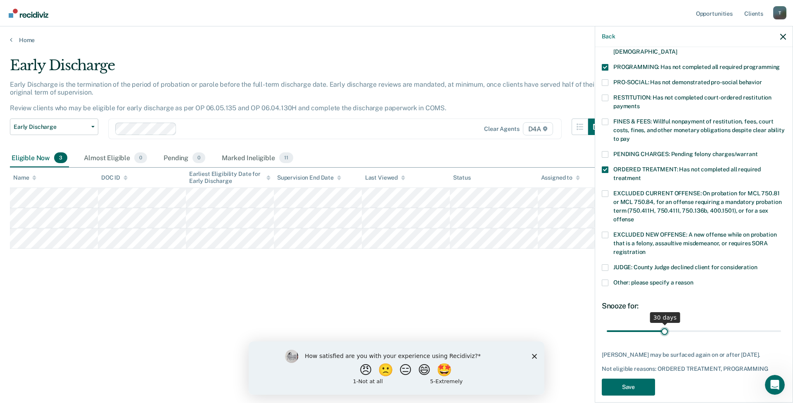
drag, startPoint x: 771, startPoint y: 315, endPoint x: 662, endPoint y: 322, distance: 109.7
type input "30"
click at [662, 324] on input "range" at bounding box center [694, 331] width 174 height 14
click at [628, 384] on button "Save" at bounding box center [628, 387] width 53 height 17
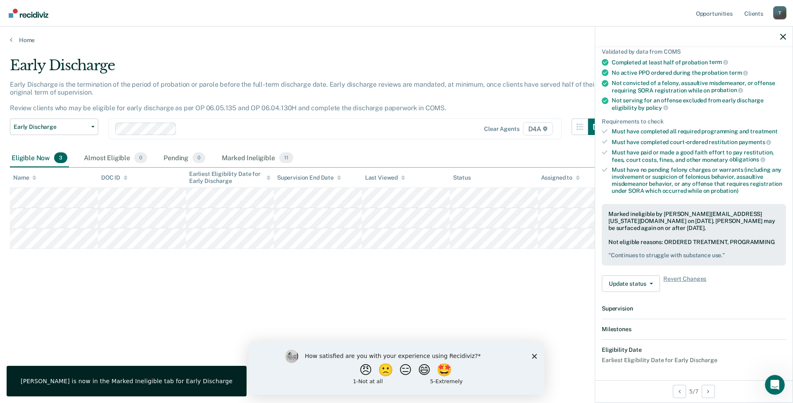
scroll to position [164, 0]
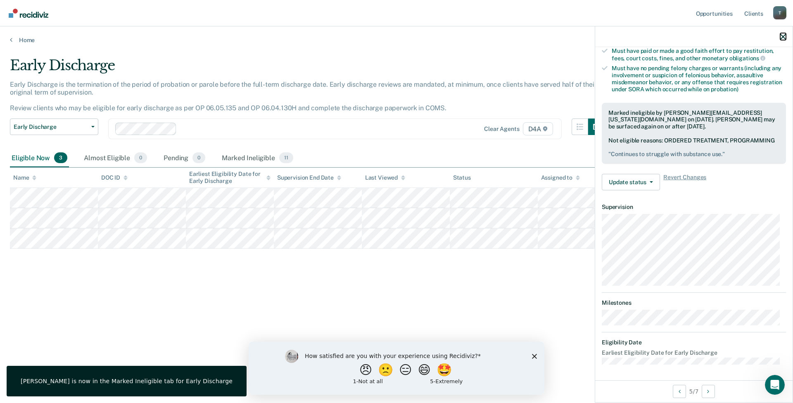
click at [783, 38] on icon "button" at bounding box center [783, 37] width 6 height 6
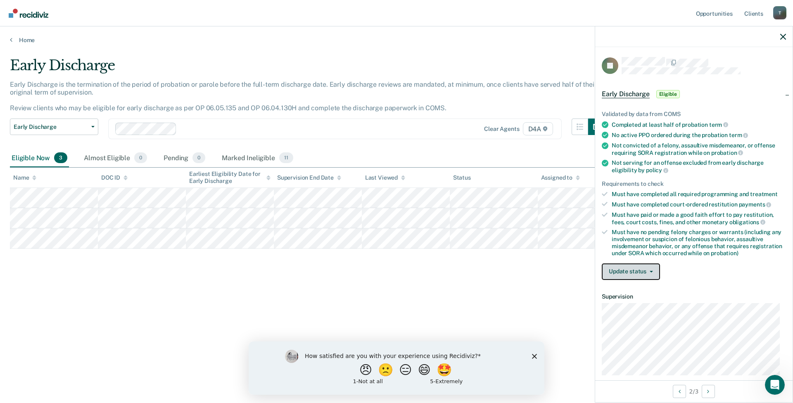
click at [625, 274] on button "Update status" at bounding box center [631, 271] width 58 height 17
click at [621, 304] on button "Mark Ineligible" at bounding box center [642, 304] width 80 height 13
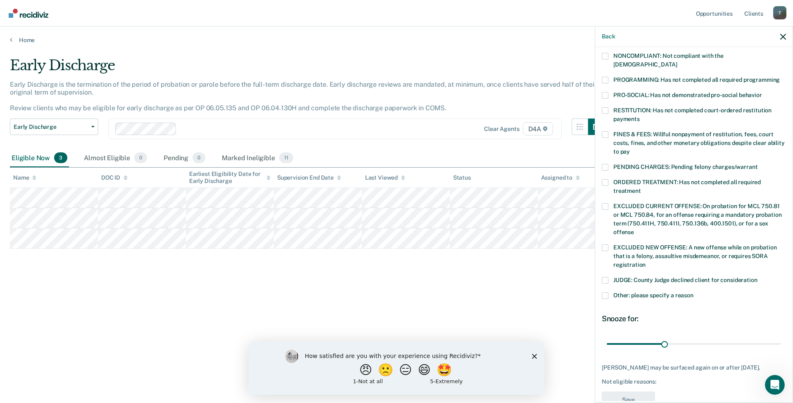
scroll to position [165, 0]
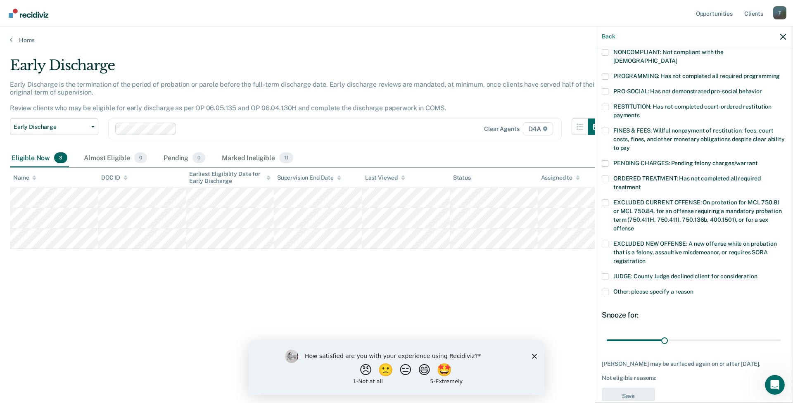
click at [605, 289] on span at bounding box center [605, 292] width 7 height 7
click at [693, 289] on input "Other: please specify a reason" at bounding box center [693, 289] width 0 height 0
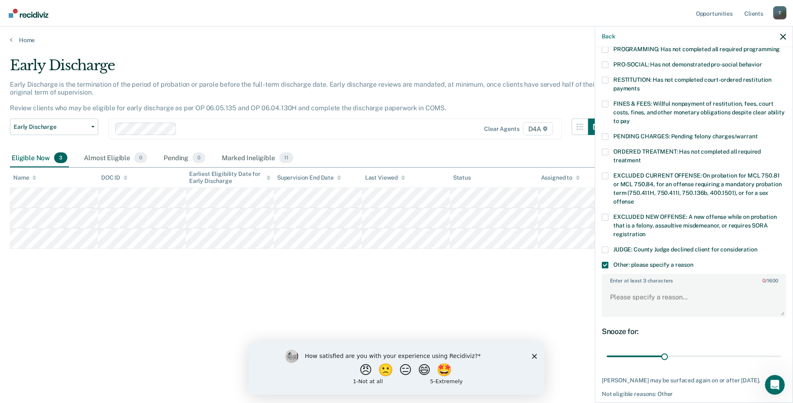
scroll to position [218, 0]
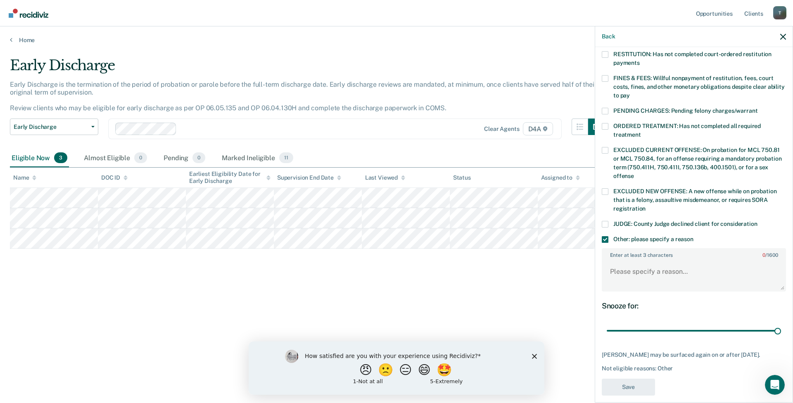
drag, startPoint x: 664, startPoint y: 321, endPoint x: 773, endPoint y: 333, distance: 109.3
type input "90"
click at [781, 324] on input "range" at bounding box center [694, 331] width 174 height 14
click at [647, 261] on textarea "Enter at least 3 characters 0 / 1600" at bounding box center [693, 275] width 183 height 31
type textarea "Continues to struggle with substance use."
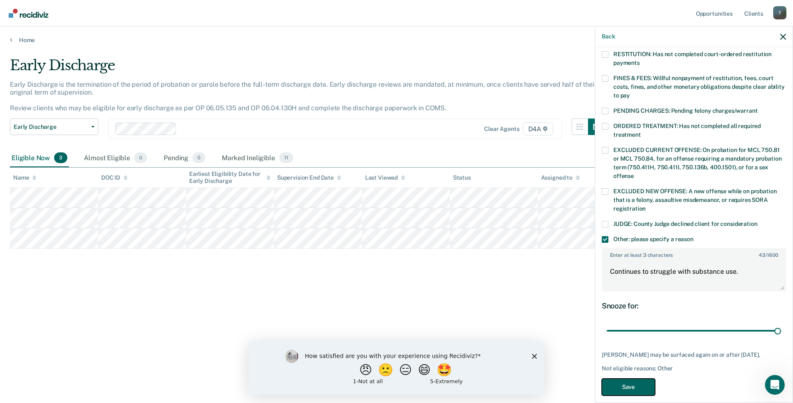
click at [623, 382] on button "Save" at bounding box center [628, 387] width 53 height 17
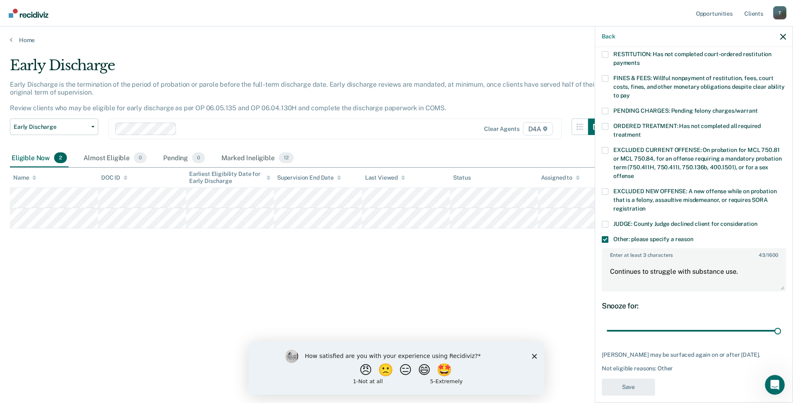
scroll to position [164, 0]
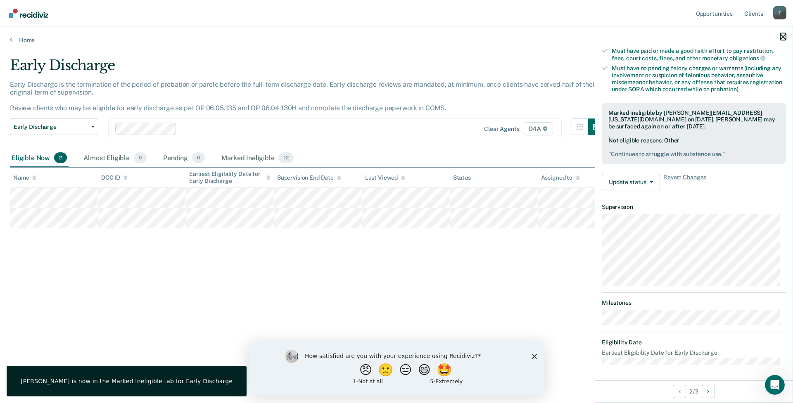
click at [785, 35] on icon "button" at bounding box center [783, 37] width 6 height 6
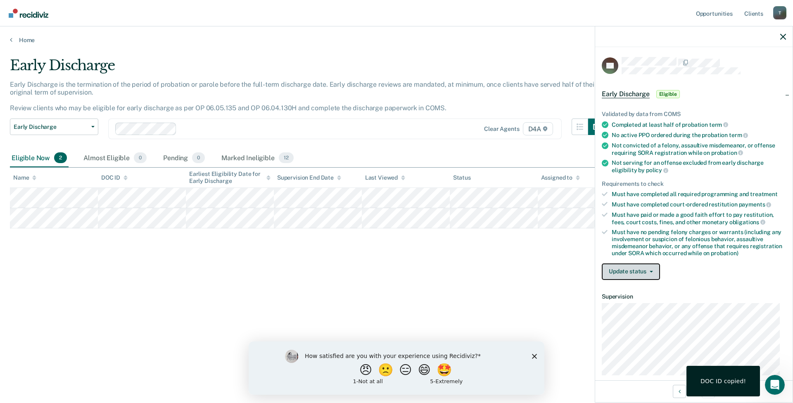
click at [650, 269] on button "Update status" at bounding box center [631, 271] width 58 height 17
click at [620, 306] on button "Mark Ineligible" at bounding box center [642, 304] width 80 height 13
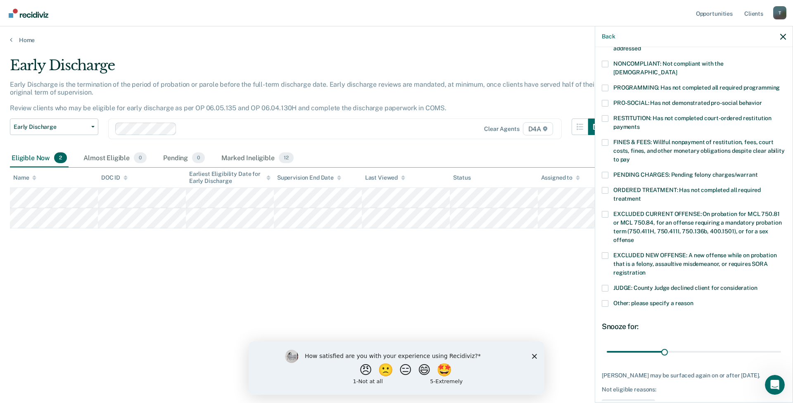
scroll to position [165, 0]
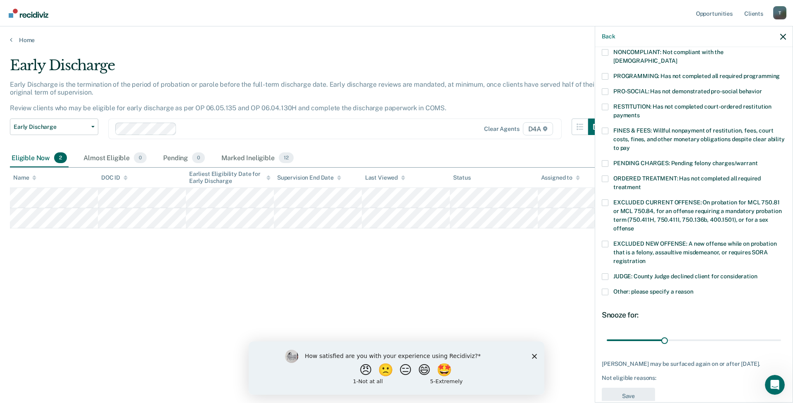
click at [604, 289] on span at bounding box center [605, 292] width 7 height 7
click at [693, 289] on input "Other: please specify a reason" at bounding box center [693, 289] width 0 height 0
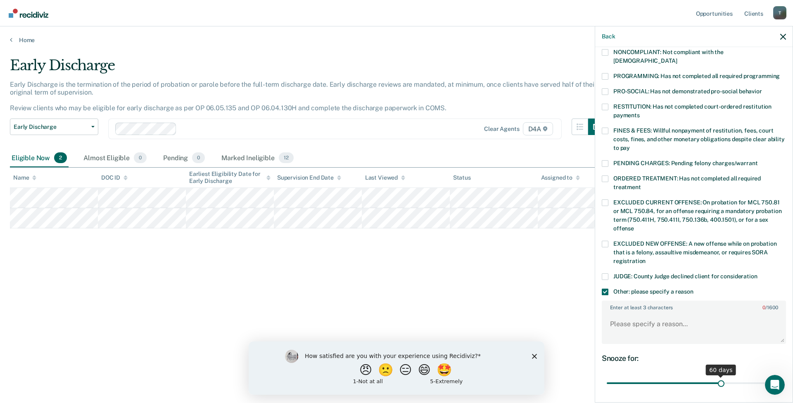
drag, startPoint x: 663, startPoint y: 372, endPoint x: 718, endPoint y: 375, distance: 55.0
type input "60"
click at [718, 376] on input "range" at bounding box center [694, 383] width 174 height 14
click at [643, 313] on textarea "Enter at least 3 characters 0 / 1600" at bounding box center [693, 328] width 183 height 31
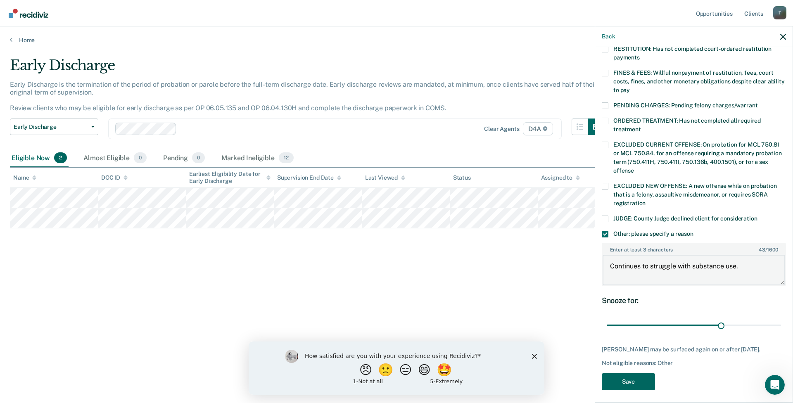
scroll to position [225, 0]
type textarea "Continues to struggle with substance use."
click at [633, 377] on button "Save" at bounding box center [628, 380] width 53 height 17
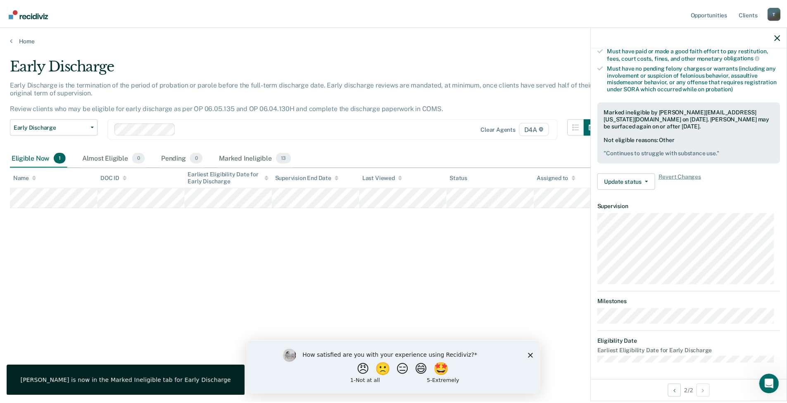
scroll to position [164, 0]
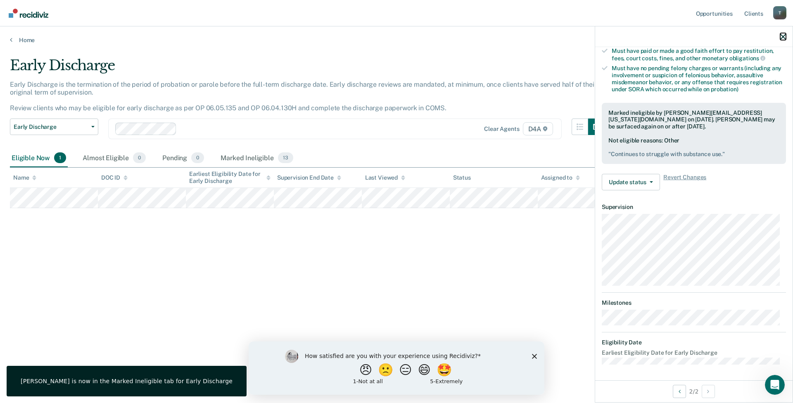
click at [783, 35] on icon "button" at bounding box center [783, 37] width 6 height 6
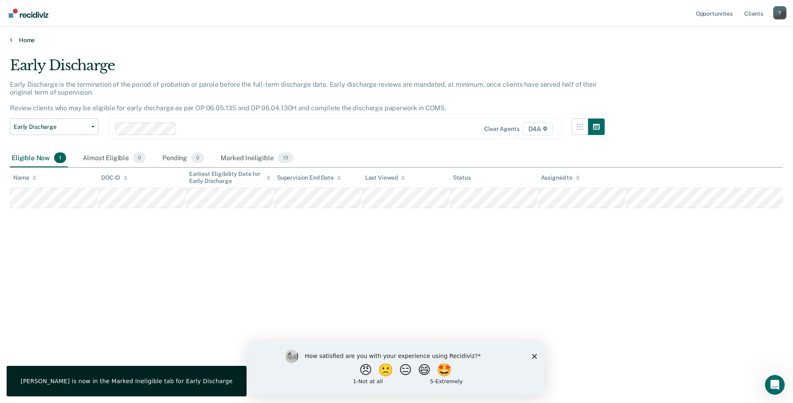
click at [25, 43] on link "Home" at bounding box center [396, 39] width 773 height 7
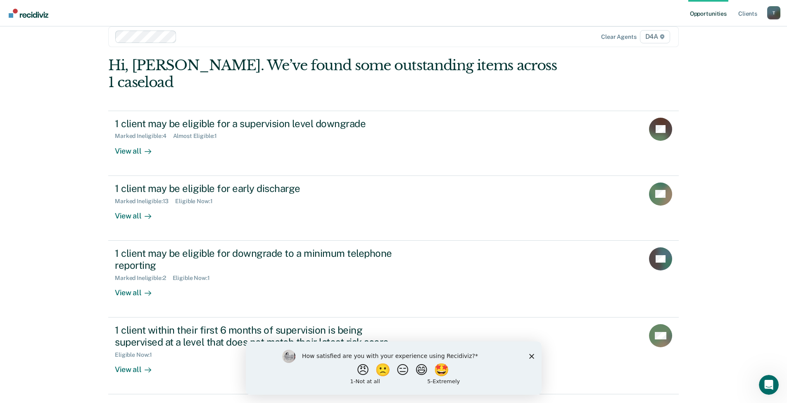
scroll to position [21, 0]
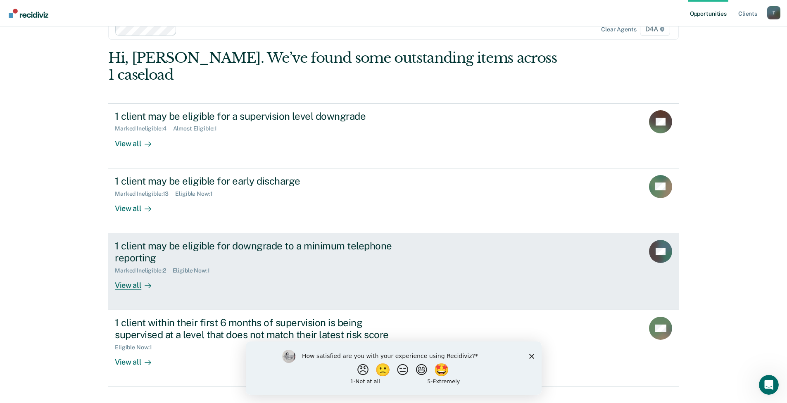
click at [122, 274] on div "View all" at bounding box center [138, 282] width 46 height 16
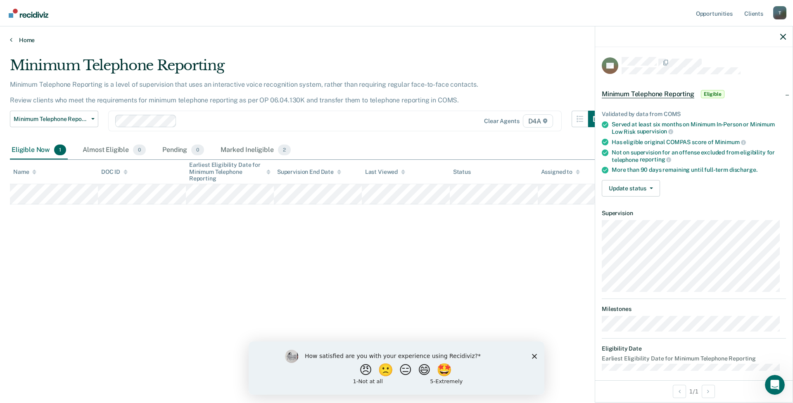
click at [23, 43] on link "Home" at bounding box center [396, 39] width 773 height 7
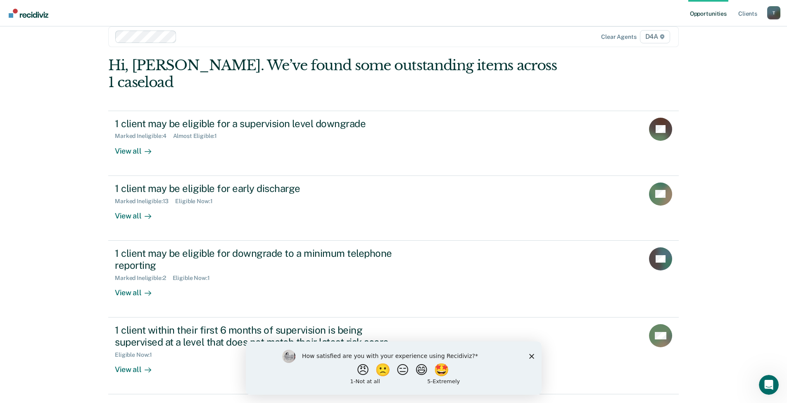
scroll to position [21, 0]
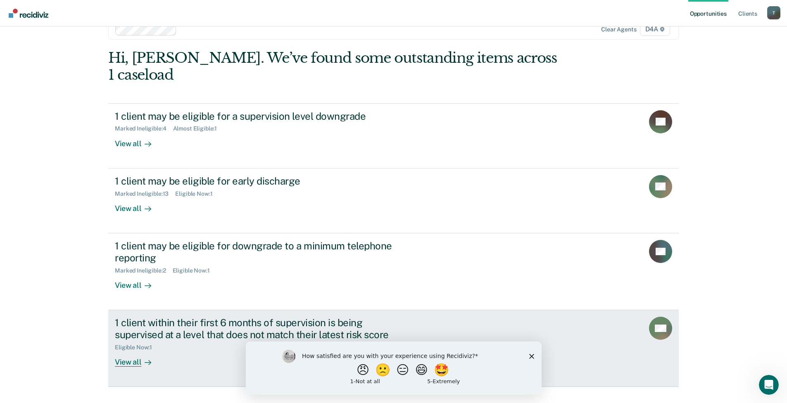
click at [130, 351] on div "View all" at bounding box center [138, 359] width 46 height 16
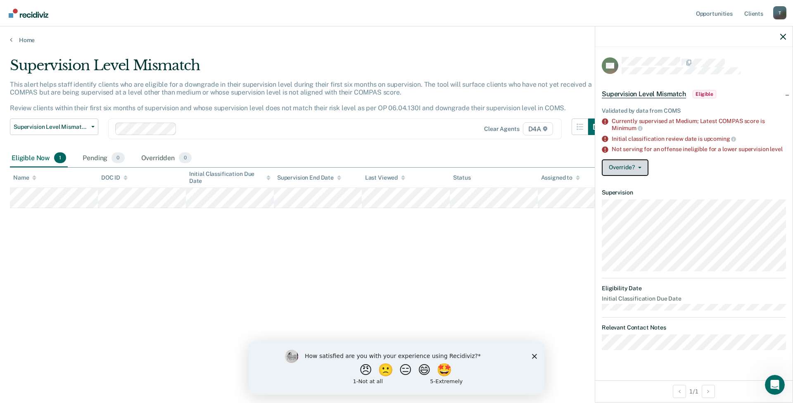
click at [638, 168] on button "Override?" at bounding box center [625, 167] width 47 height 17
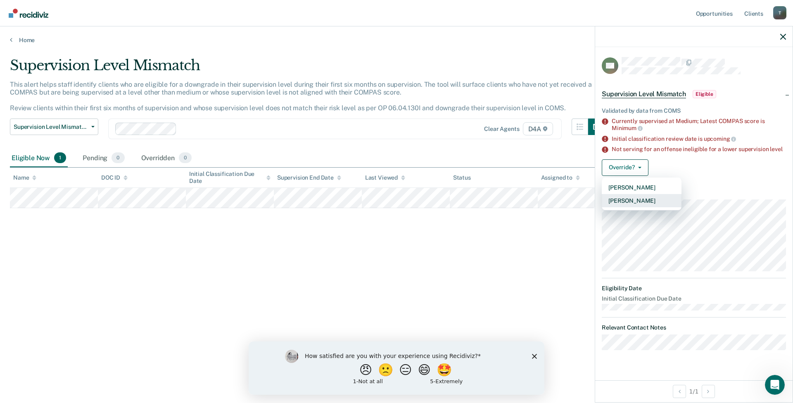
click at [632, 198] on button "[PERSON_NAME]" at bounding box center [642, 200] width 80 height 13
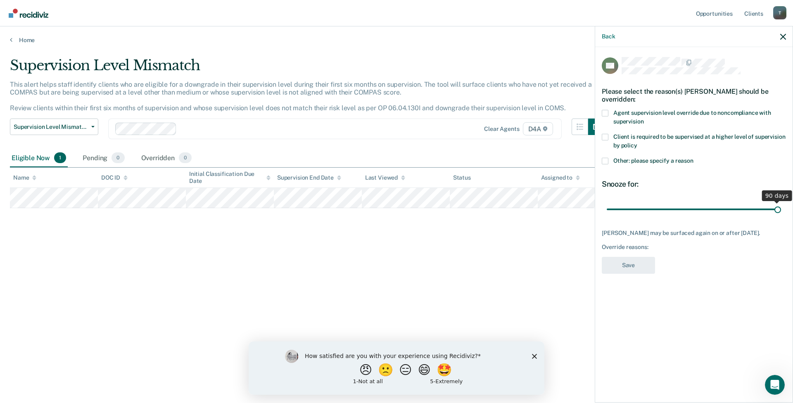
drag, startPoint x: 666, startPoint y: 207, endPoint x: 792, endPoint y: 190, distance: 127.9
type input "90"
click at [781, 202] on input "range" at bounding box center [694, 209] width 174 height 14
click at [607, 158] on span at bounding box center [605, 161] width 7 height 7
click at [693, 158] on input "Other: please specify a reason" at bounding box center [693, 158] width 0 height 0
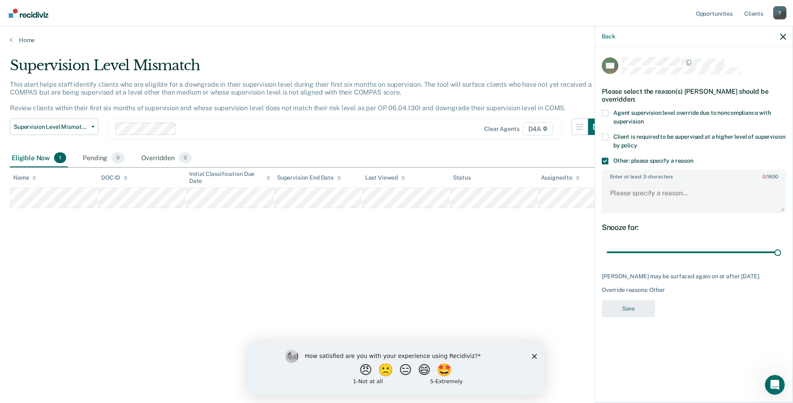
click at [624, 213] on div "Enter at least 3 characters 0 / 1600" at bounding box center [694, 191] width 184 height 50
click at [627, 195] on textarea "Enter at least 3 characters 0 / 1600" at bounding box center [693, 197] width 183 height 31
type textarea "Client has assaultive history and [MEDICAL_DATA]"
click at [630, 315] on button "Save" at bounding box center [628, 308] width 53 height 17
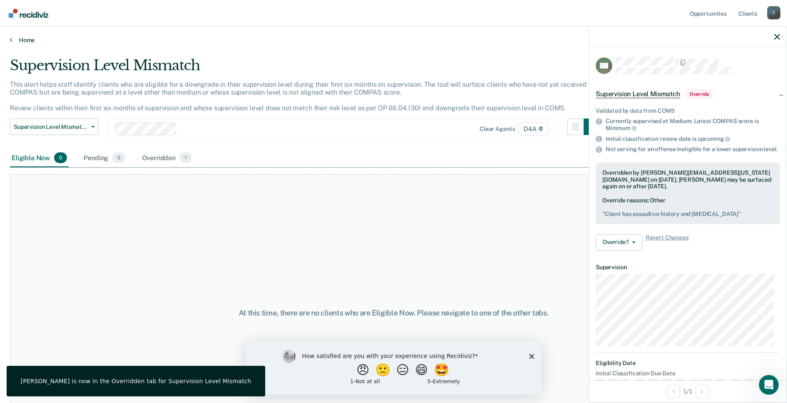
click at [23, 38] on link "Home" at bounding box center [393, 39] width 767 height 7
